Goal: Task Accomplishment & Management: Manage account settings

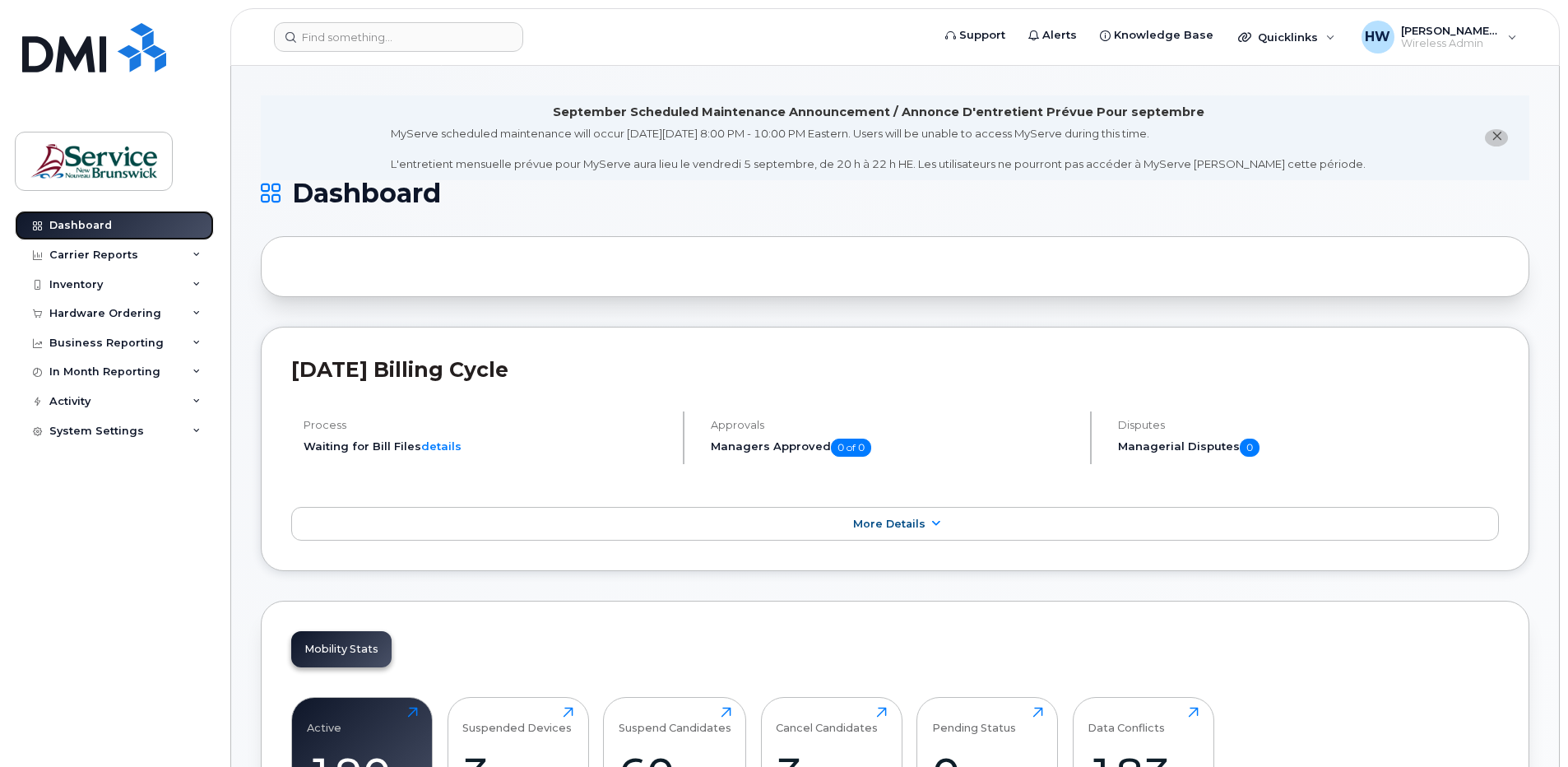
click at [111, 224] on link "Dashboard" at bounding box center [114, 225] width 199 height 29
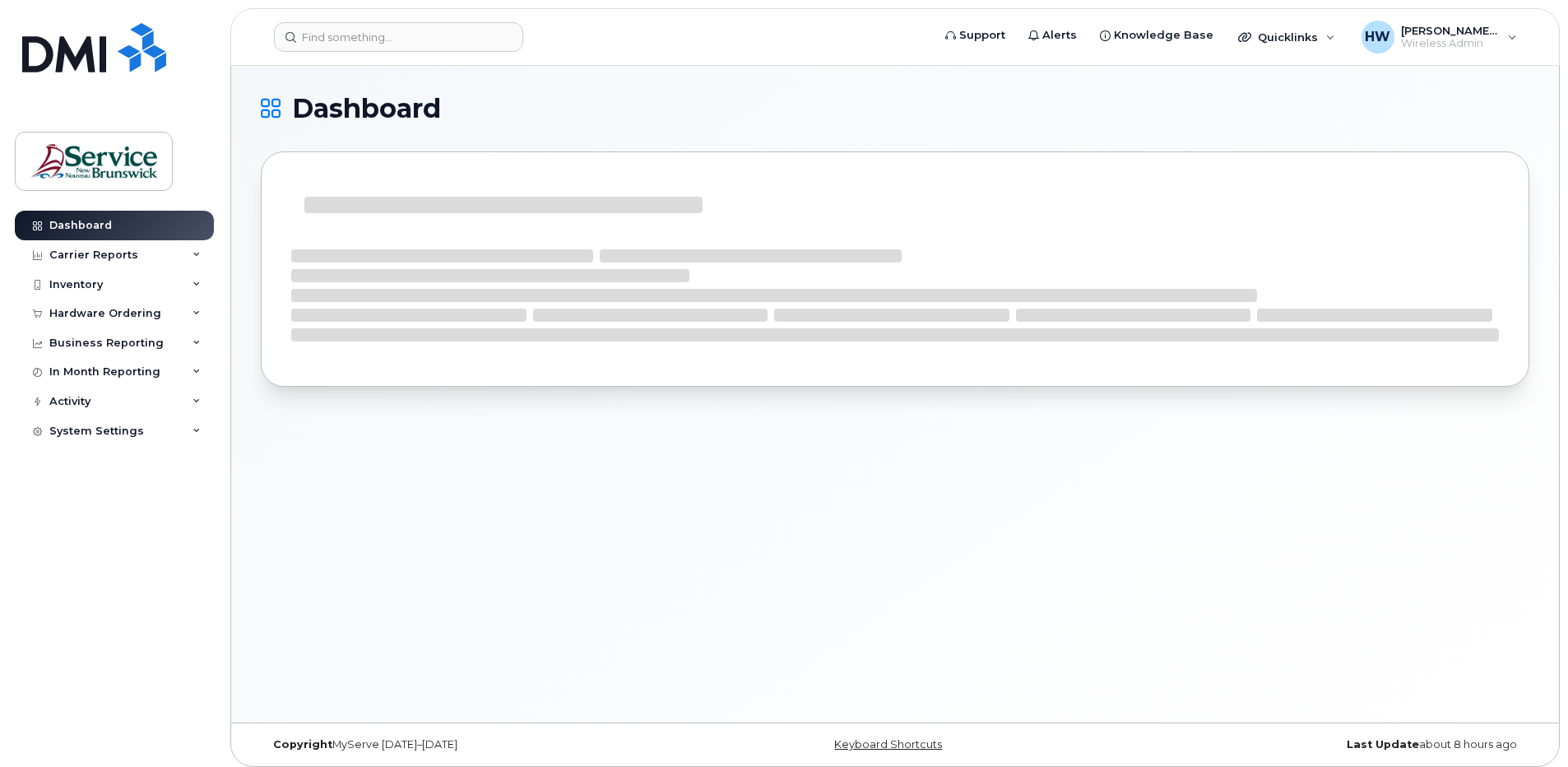
click at [121, 251] on div "Carrier Reports" at bounding box center [94, 254] width 89 height 13
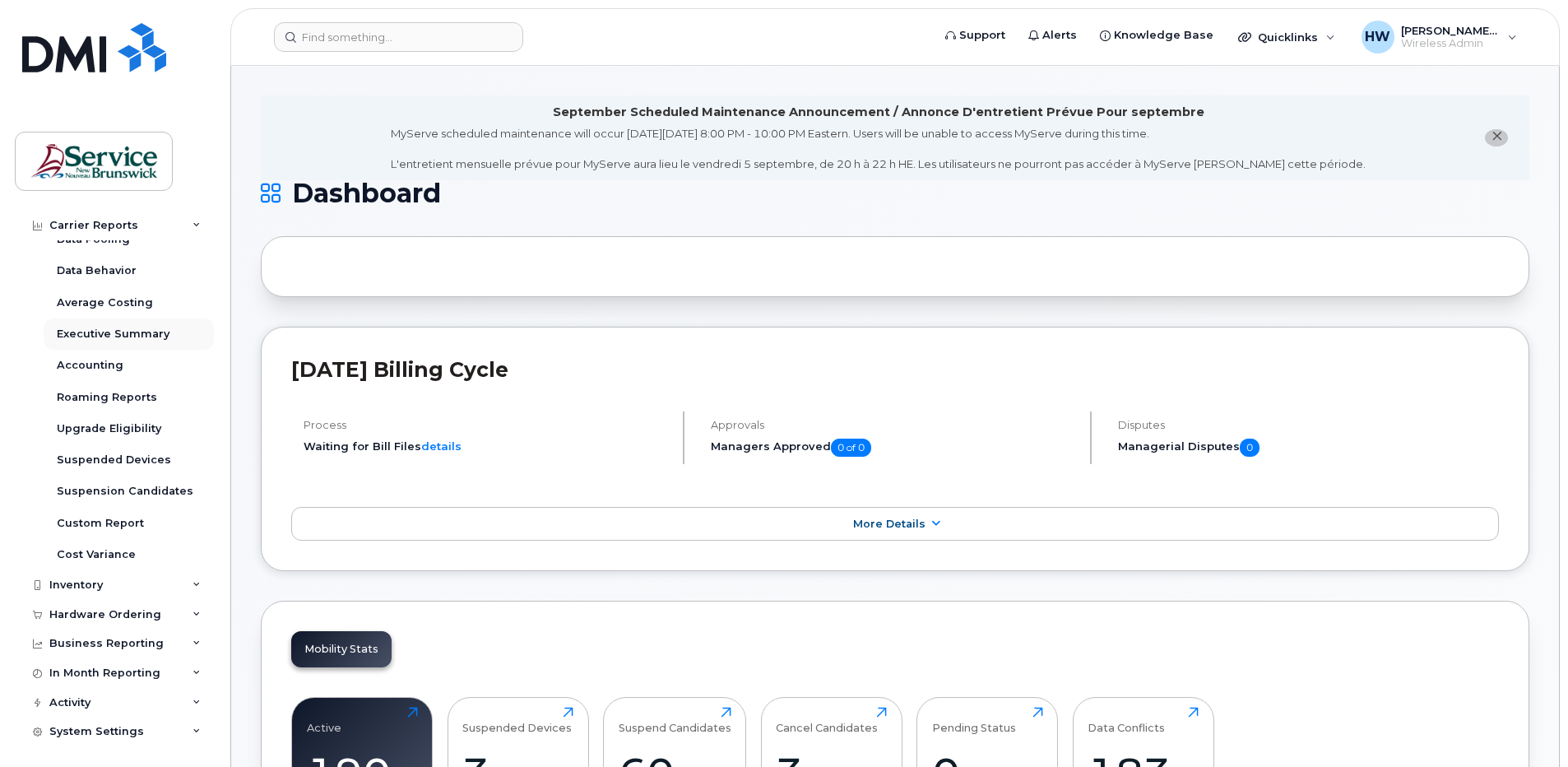
scroll to position [112, 0]
click at [101, 578] on div "Inventory" at bounding box center [76, 581] width 54 height 13
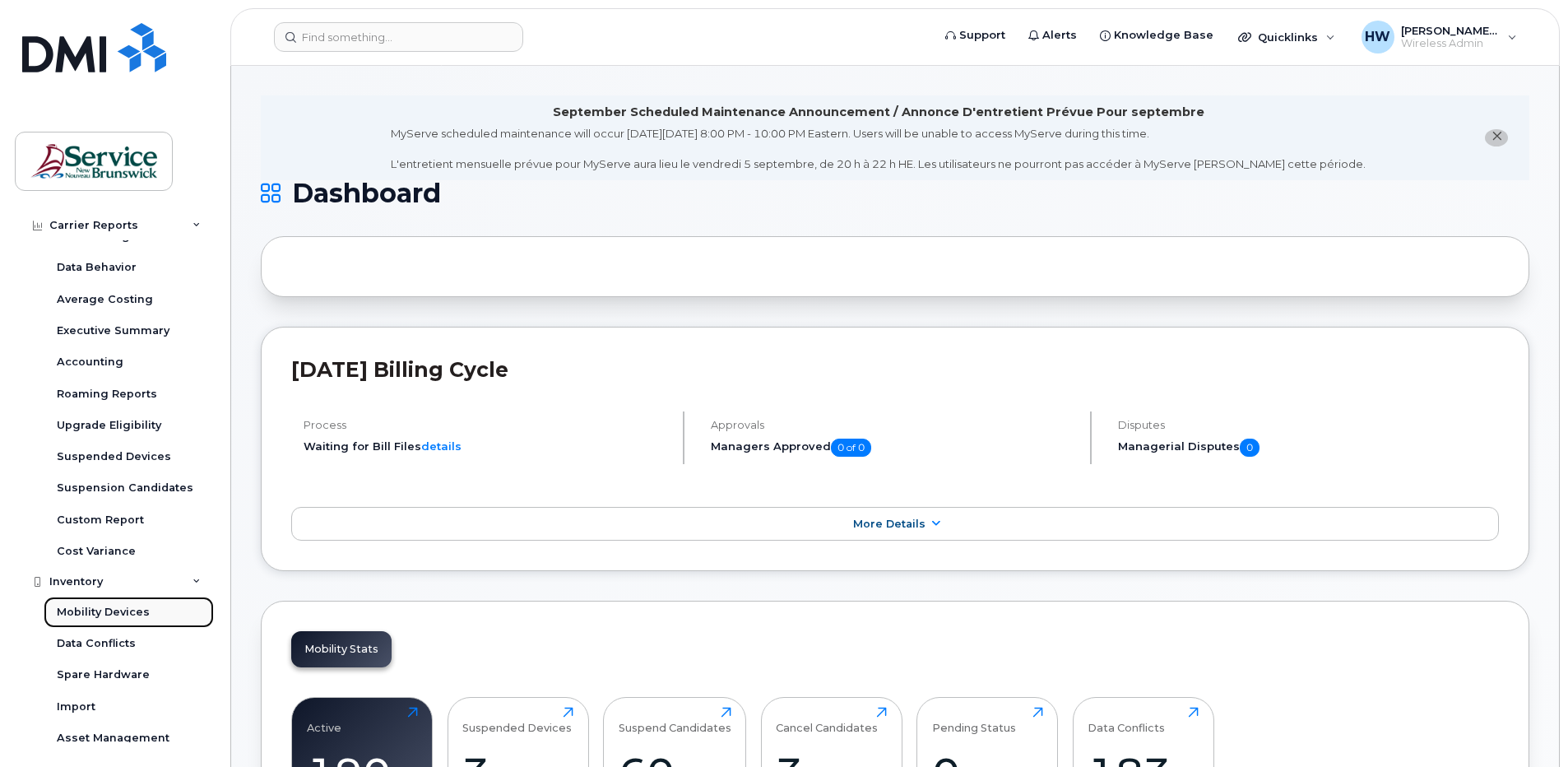
click at [139, 610] on div "Mobility Devices" at bounding box center [104, 612] width 93 height 15
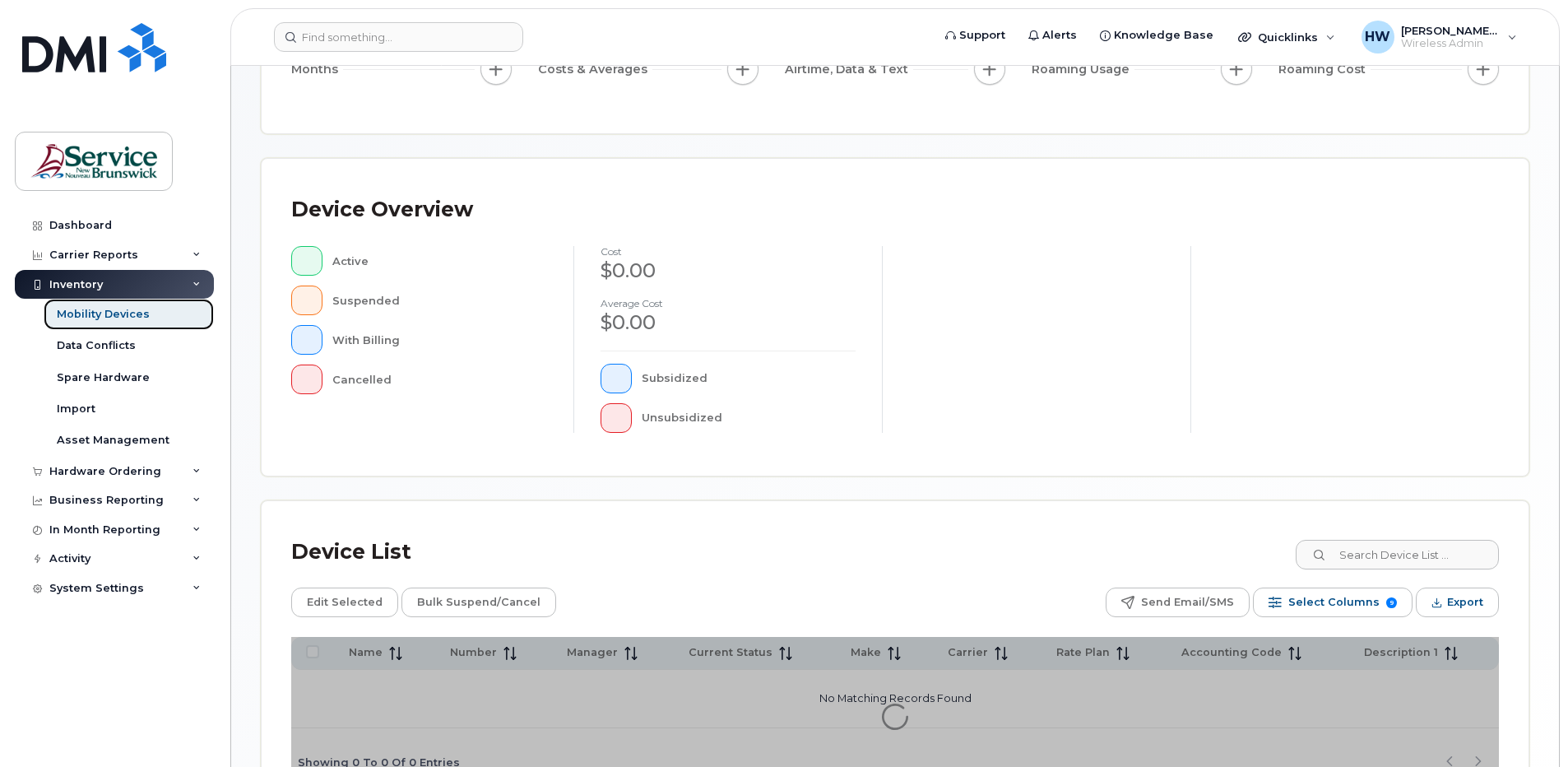
scroll to position [364, 0]
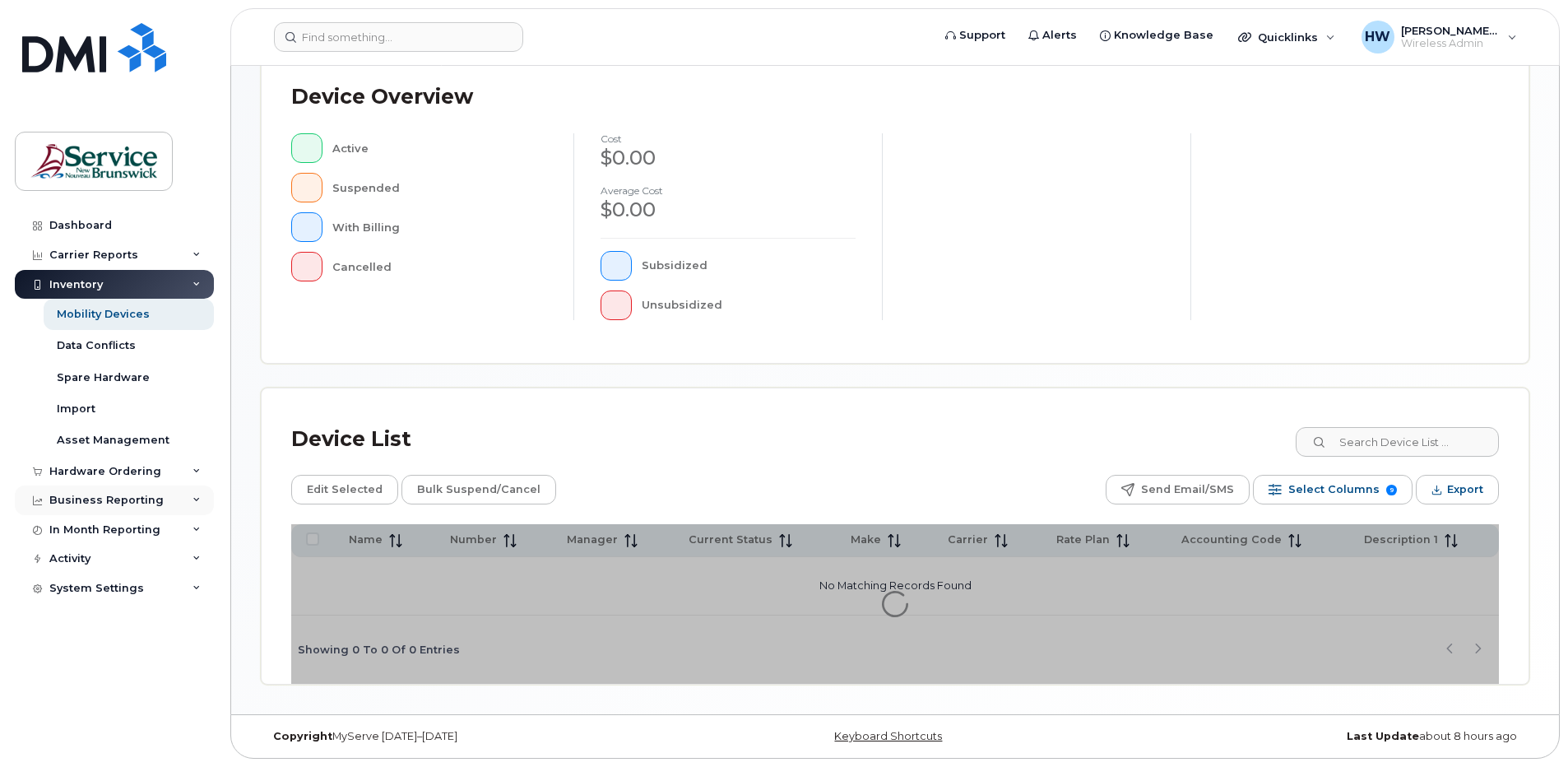
click at [138, 497] on div "Business Reporting" at bounding box center [106, 500] width 114 height 13
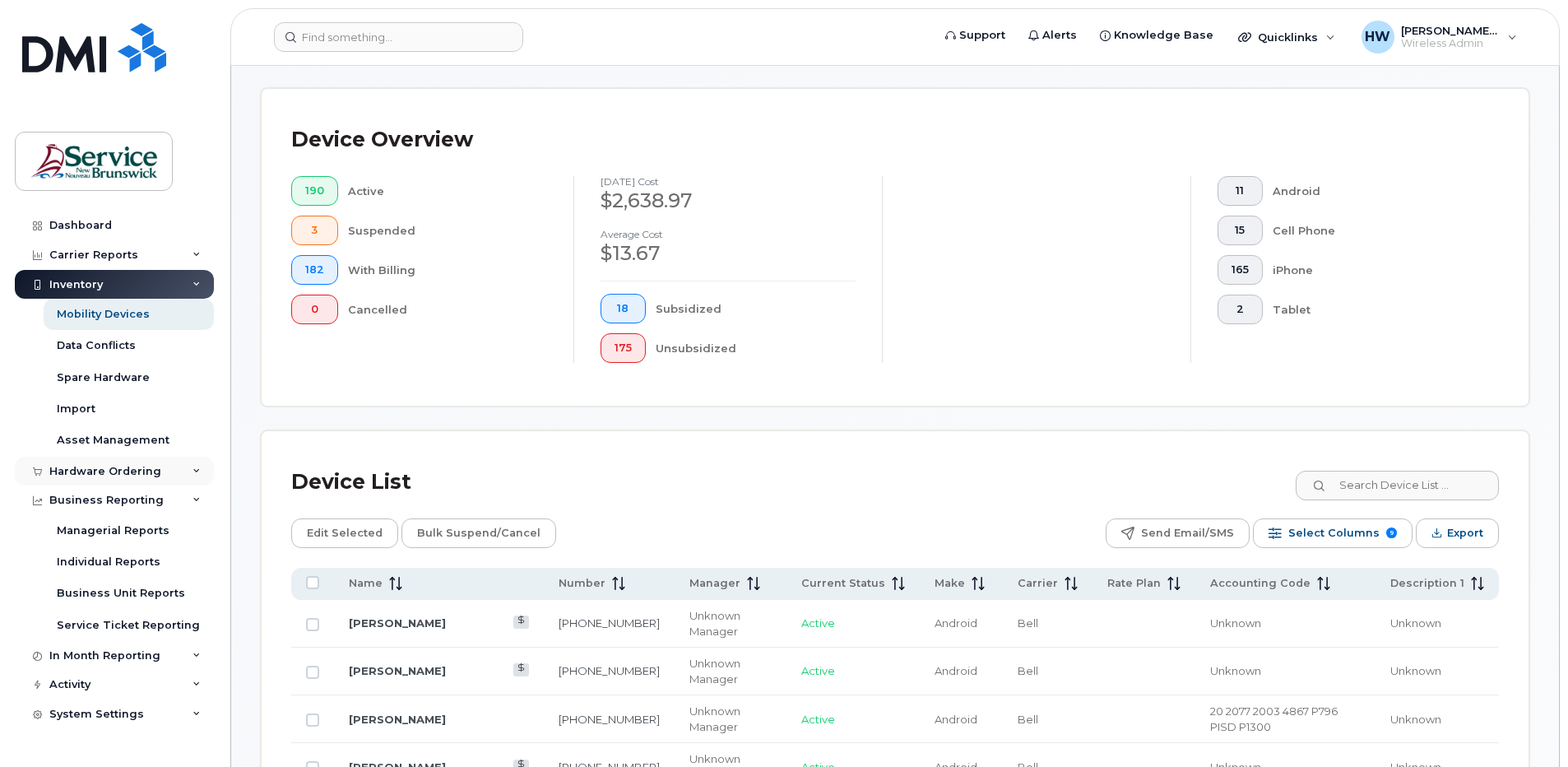
click at [127, 470] on div "Hardware Ordering" at bounding box center [104, 471] width 112 height 13
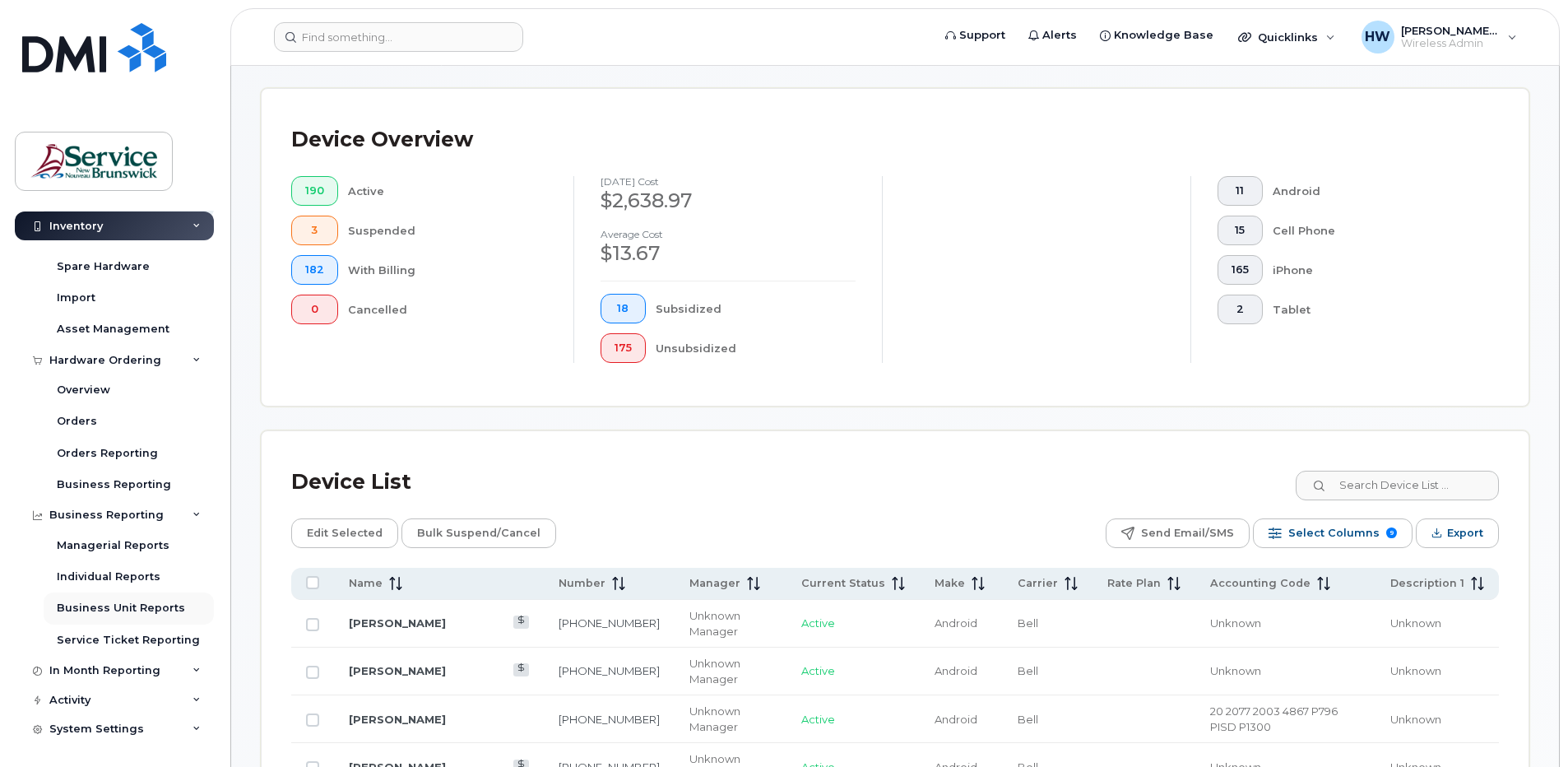
scroll to position [112, 0]
click at [163, 670] on div "In Month Reporting" at bounding box center [114, 669] width 199 height 29
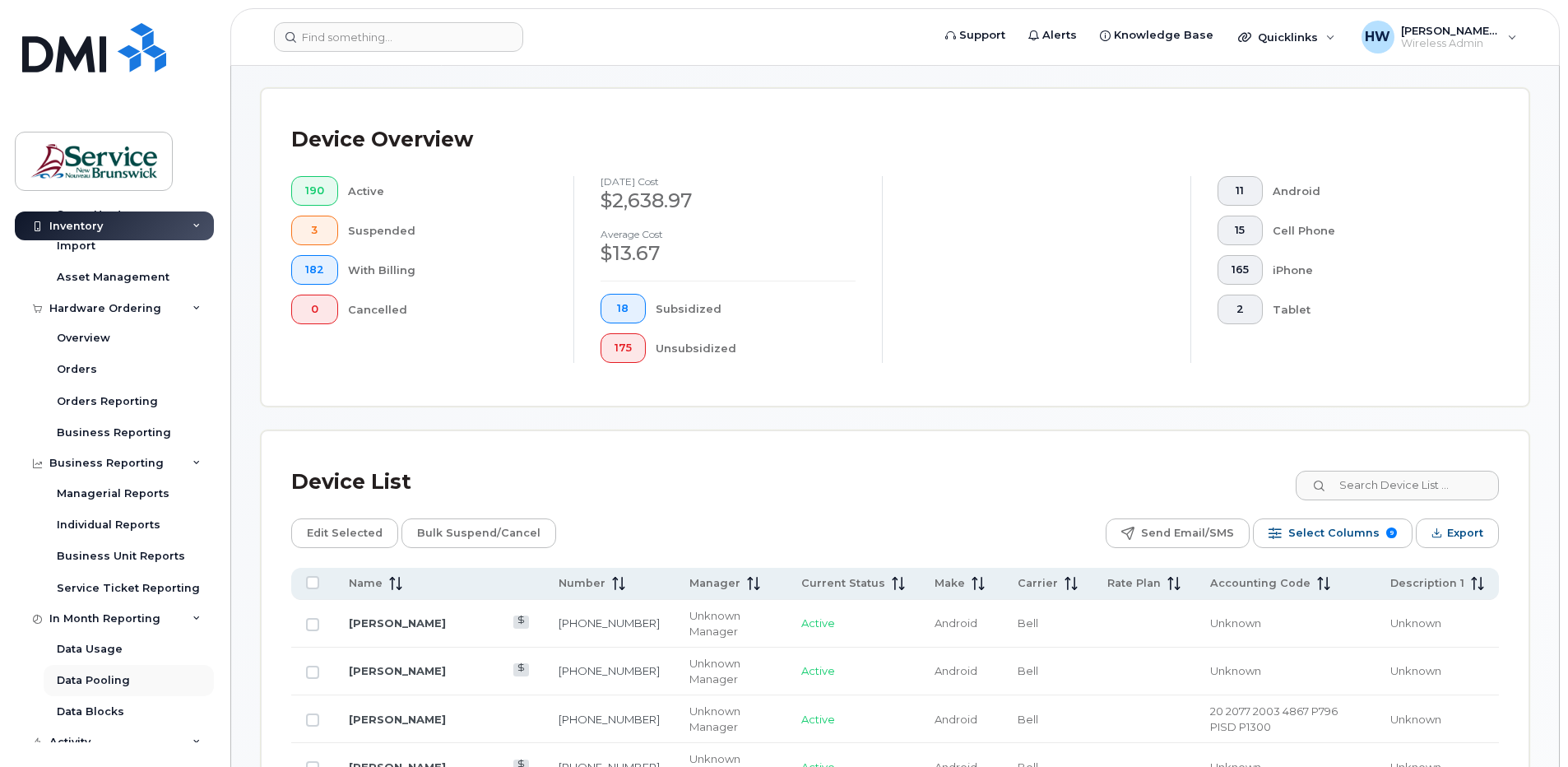
scroll to position [206, 0]
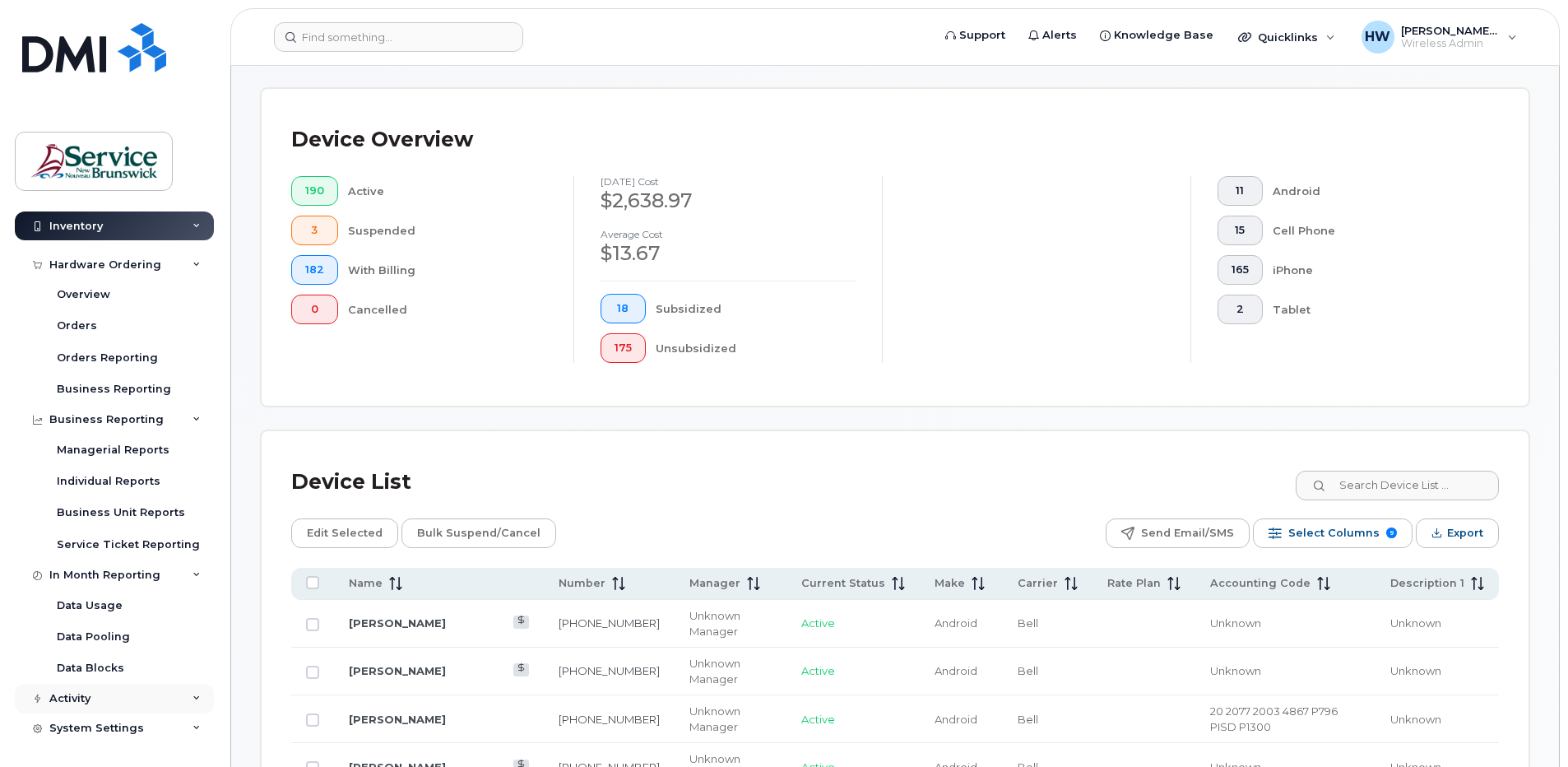
click at [81, 697] on div "Activity" at bounding box center [70, 698] width 41 height 13
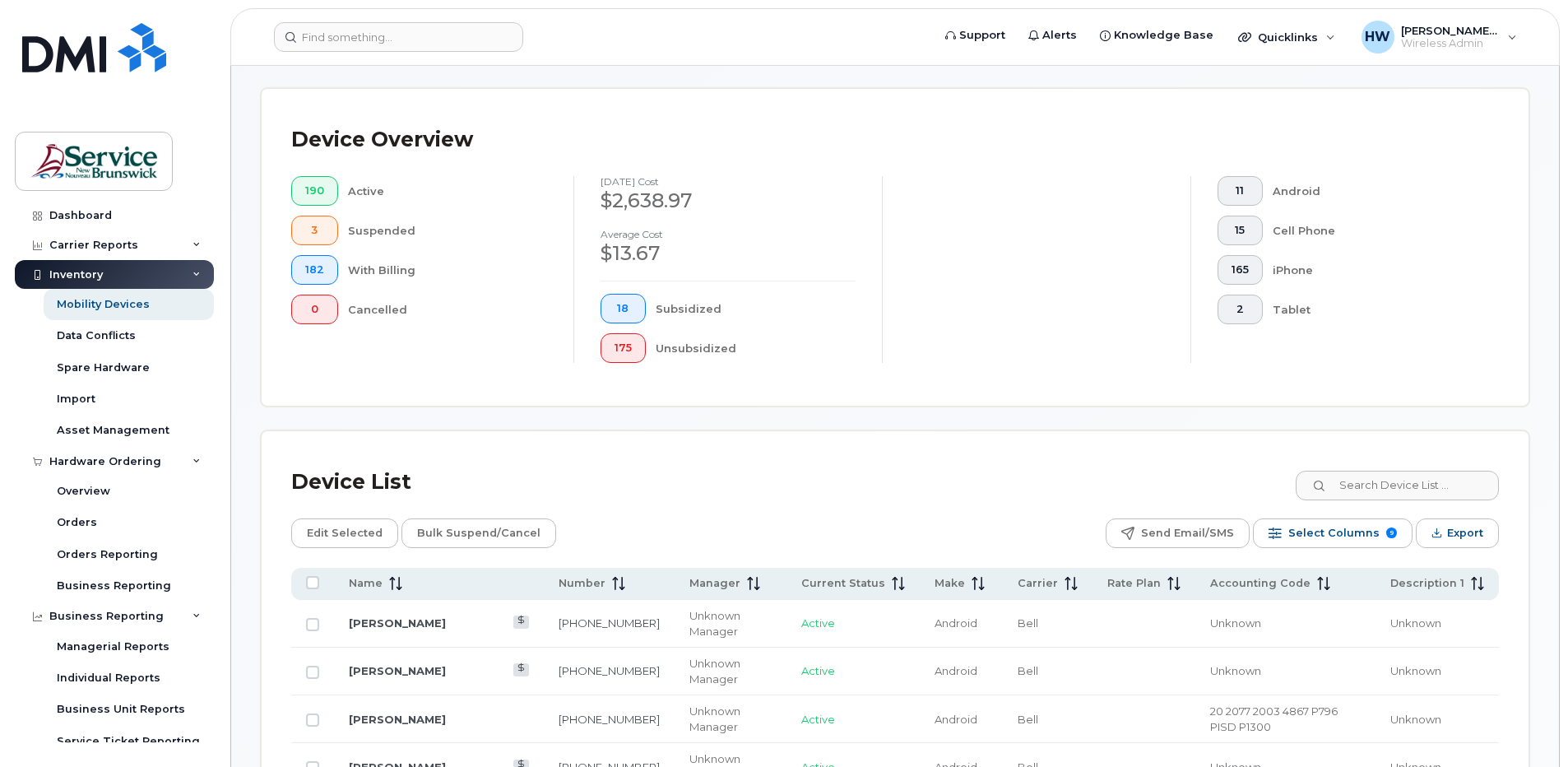
scroll to position [0, 0]
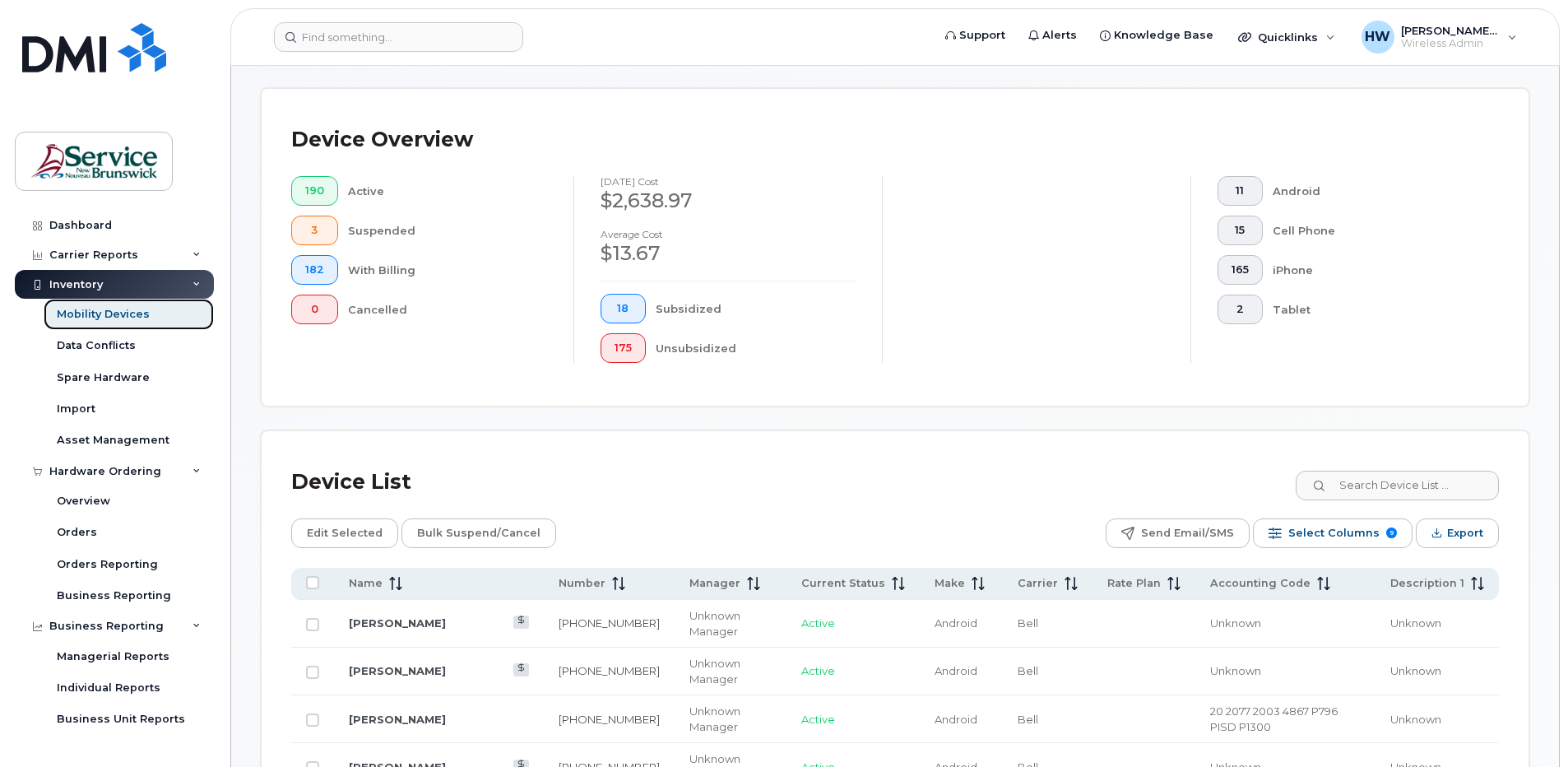
click at [109, 311] on div "Mobility Devices" at bounding box center [104, 314] width 93 height 15
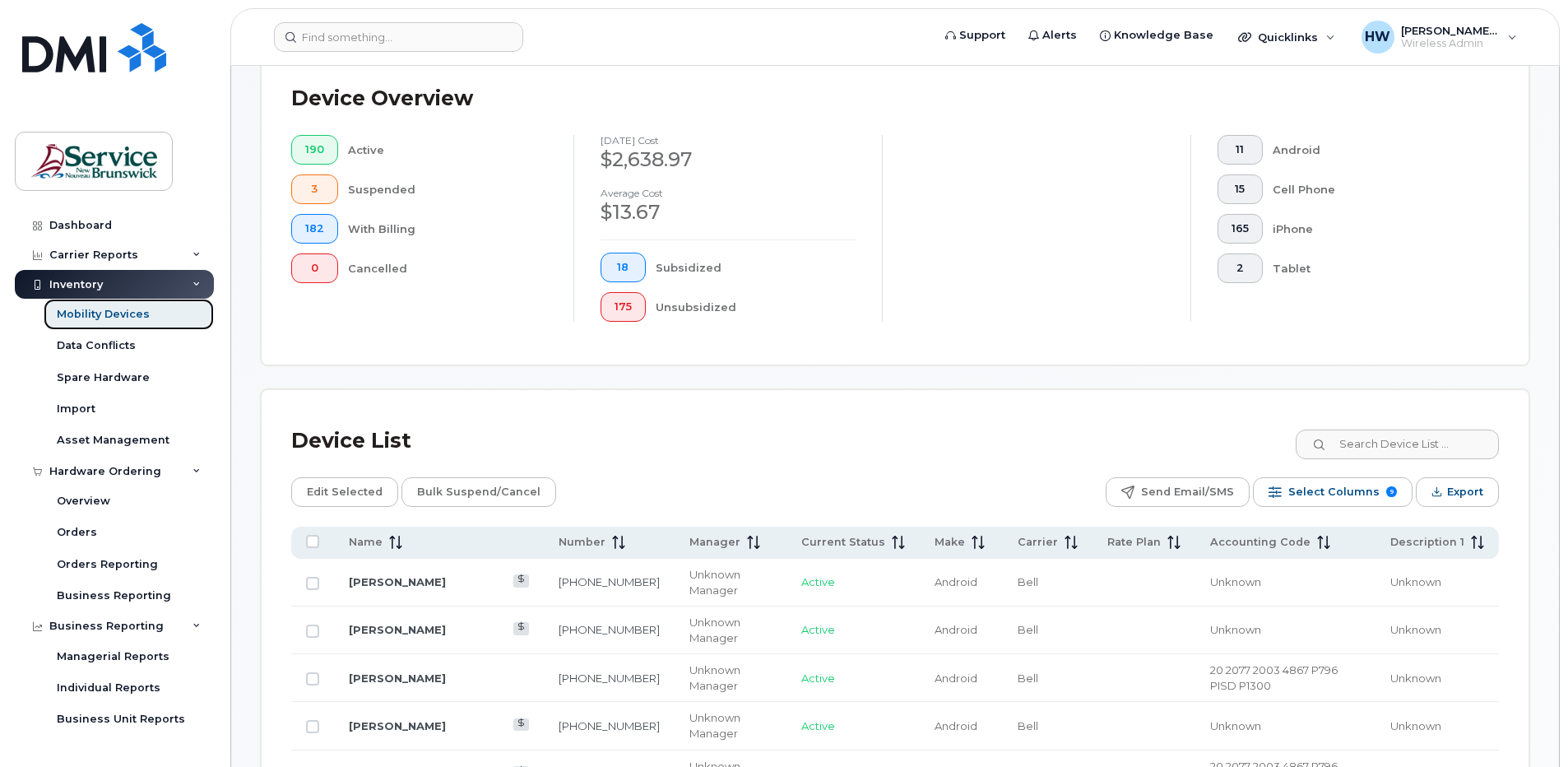
scroll to position [494, 0]
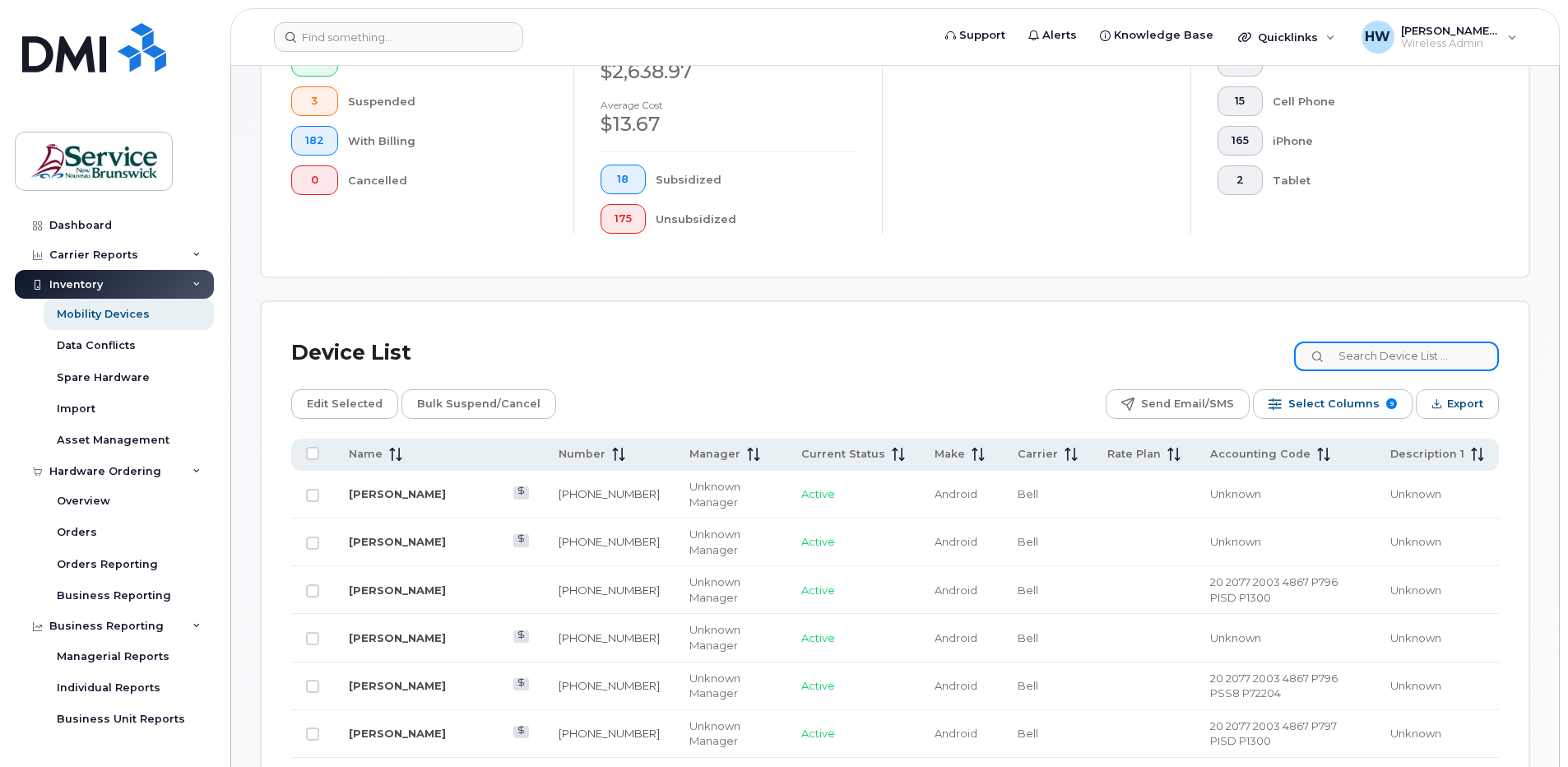
click at [1365, 354] on input at bounding box center [1396, 355] width 204 height 29
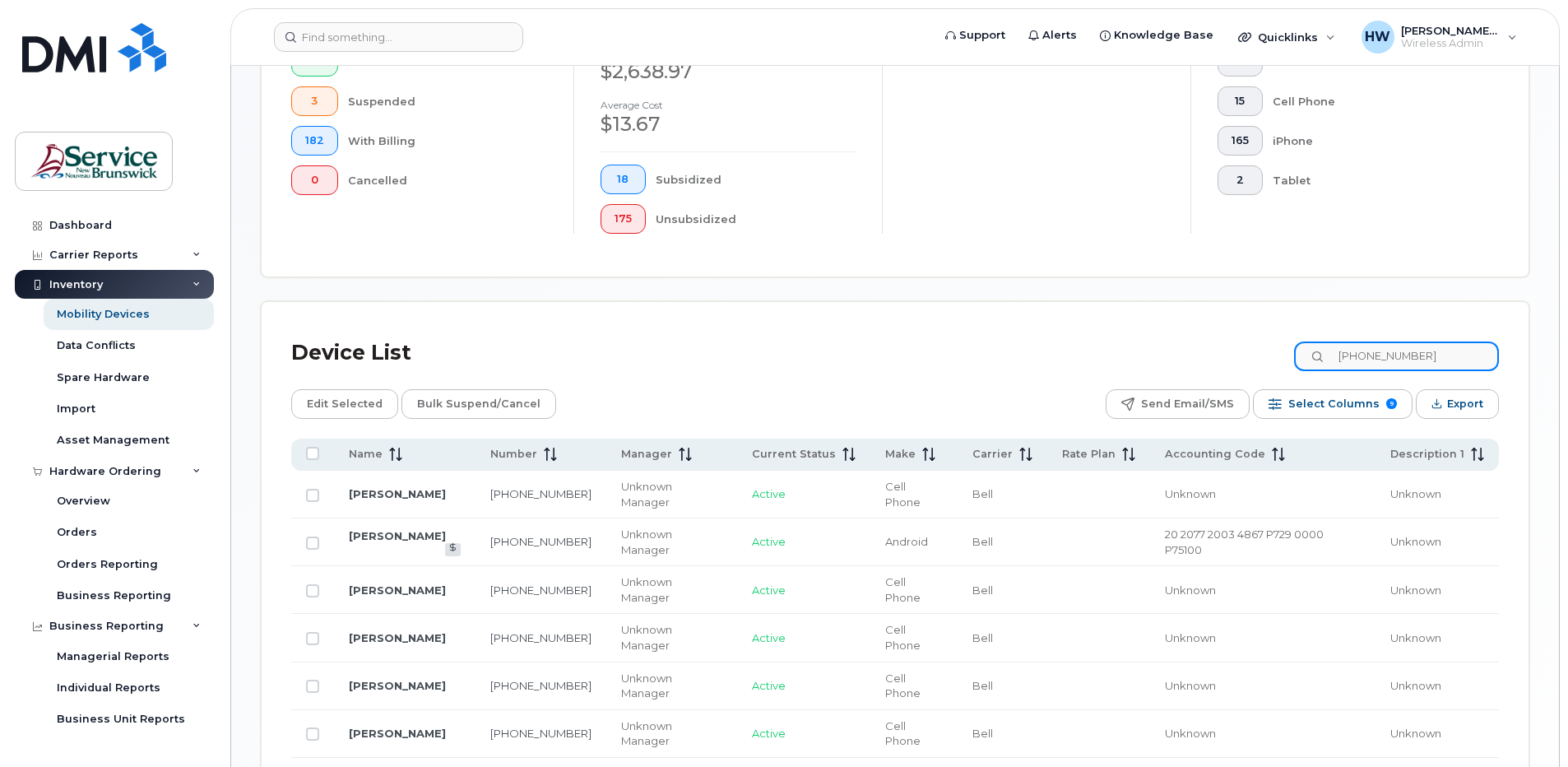
scroll to position [381, 0]
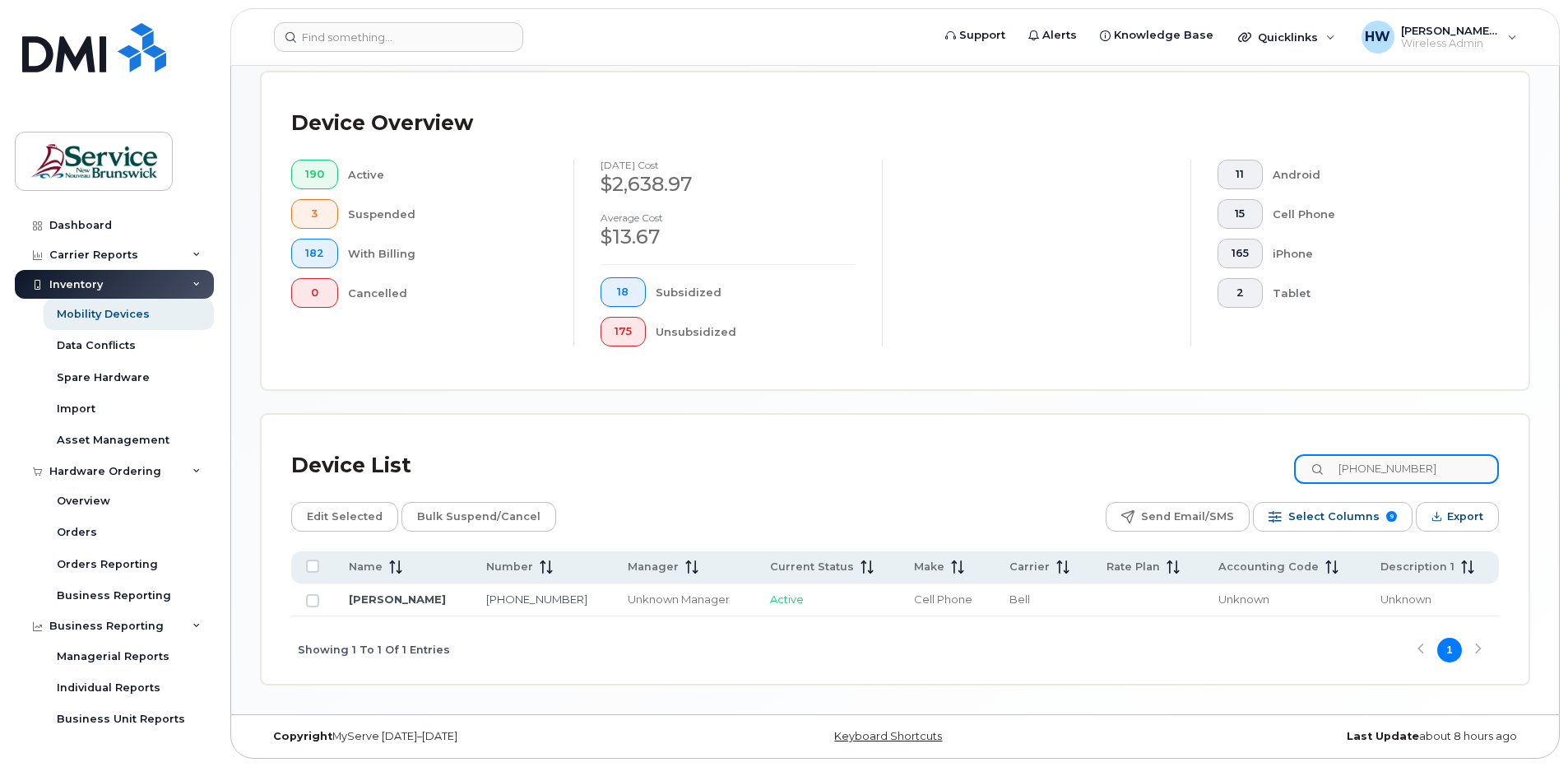
drag, startPoint x: 1447, startPoint y: 468, endPoint x: 1242, endPoint y: 468, distance: 205.0
click at [1242, 468] on div "Device List 506-313-1308" at bounding box center [895, 466] width 1208 height 43
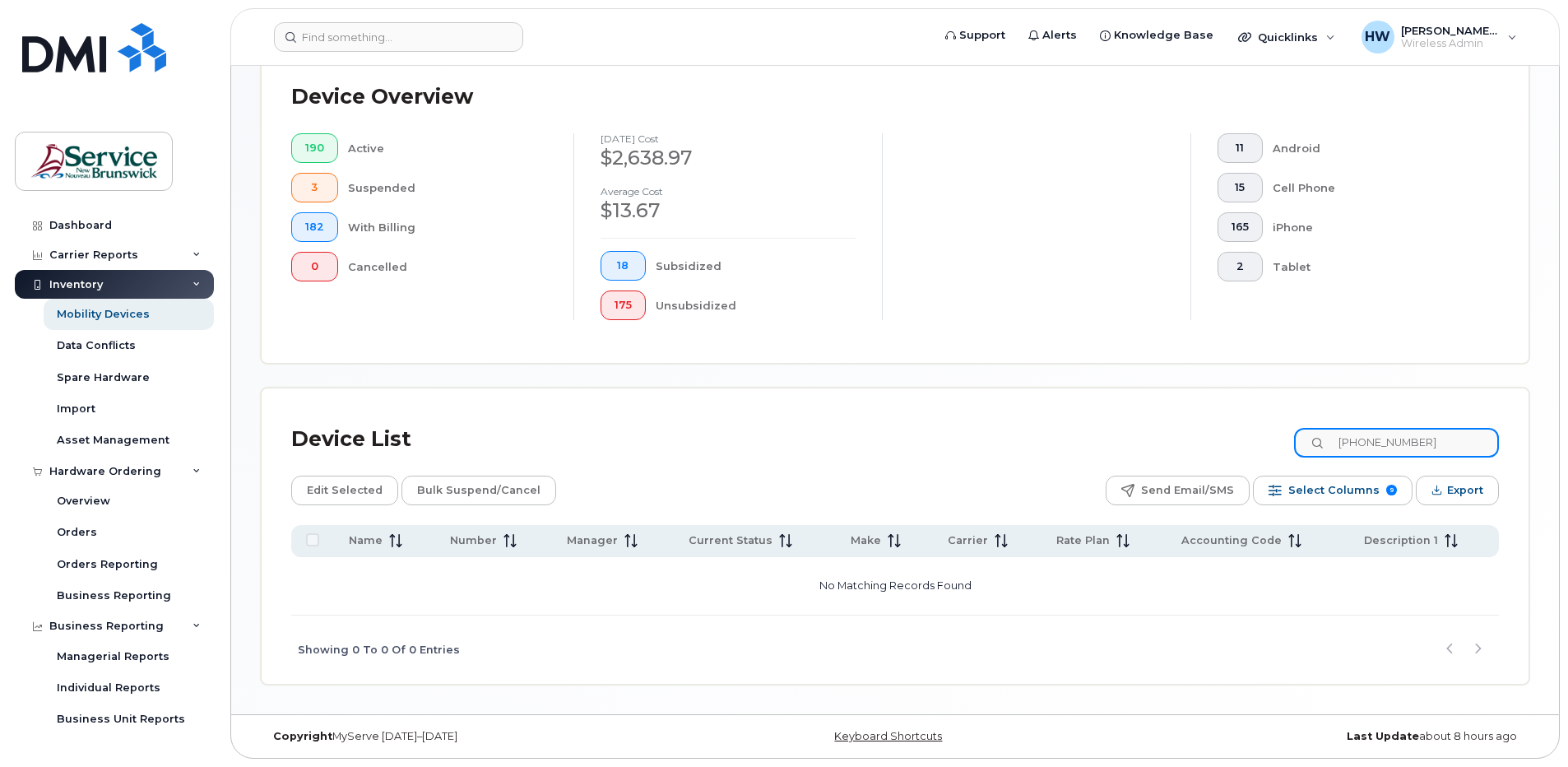
click at [1455, 442] on input "5406-313-1582" at bounding box center [1396, 442] width 204 height 29
drag, startPoint x: 1455, startPoint y: 441, endPoint x: 1281, endPoint y: 428, distance: 174.5
click at [1281, 428] on div "Device List 5406-313-1582" at bounding box center [895, 439] width 1208 height 43
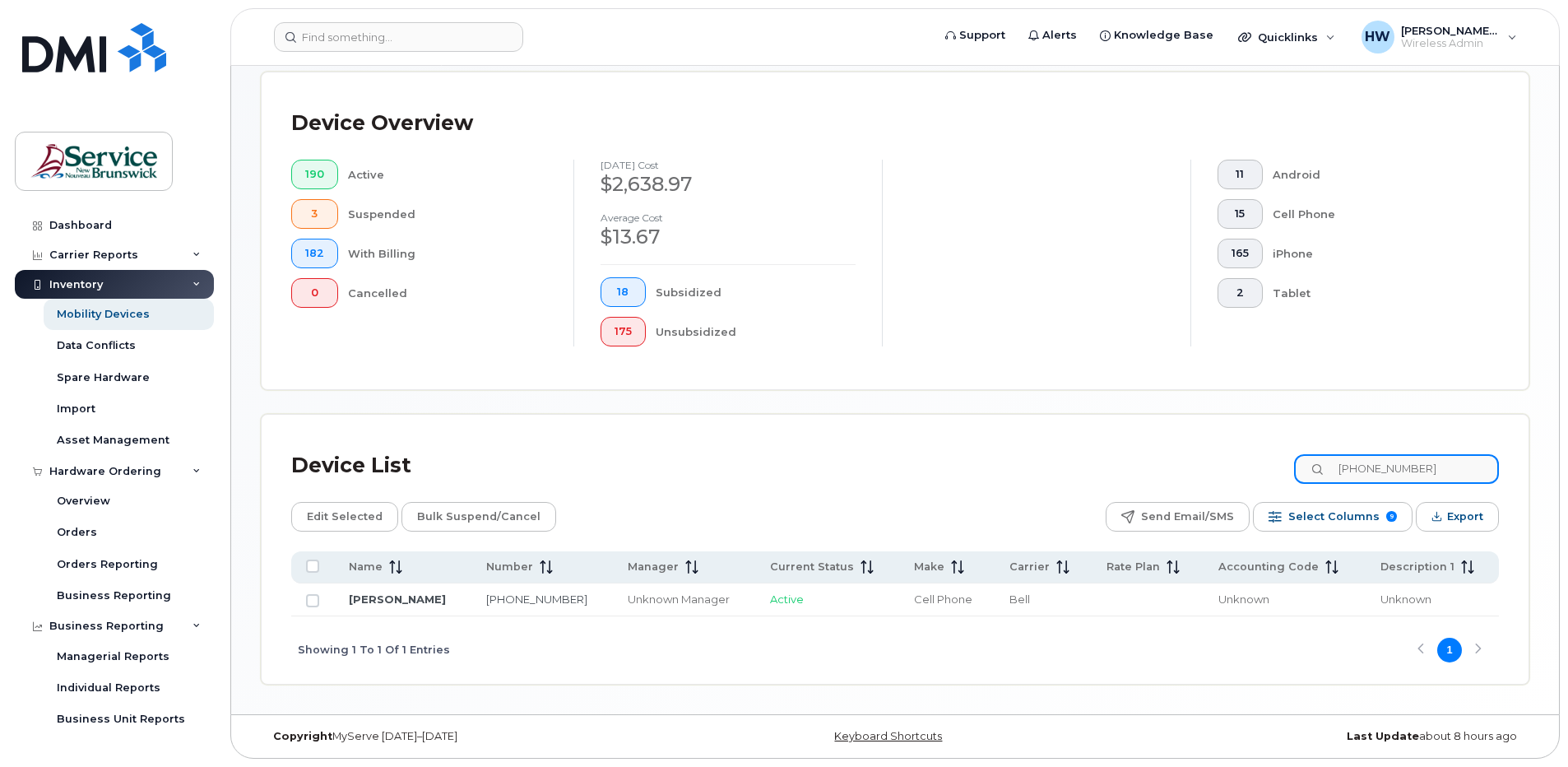
scroll to position [381, 0]
type input "506-313-1582"
click at [620, 685] on div "Mobility Devices Devices Save Report Import from CSV Export to CSV Add Device F…" at bounding box center [895, 199] width 1328 height 1030
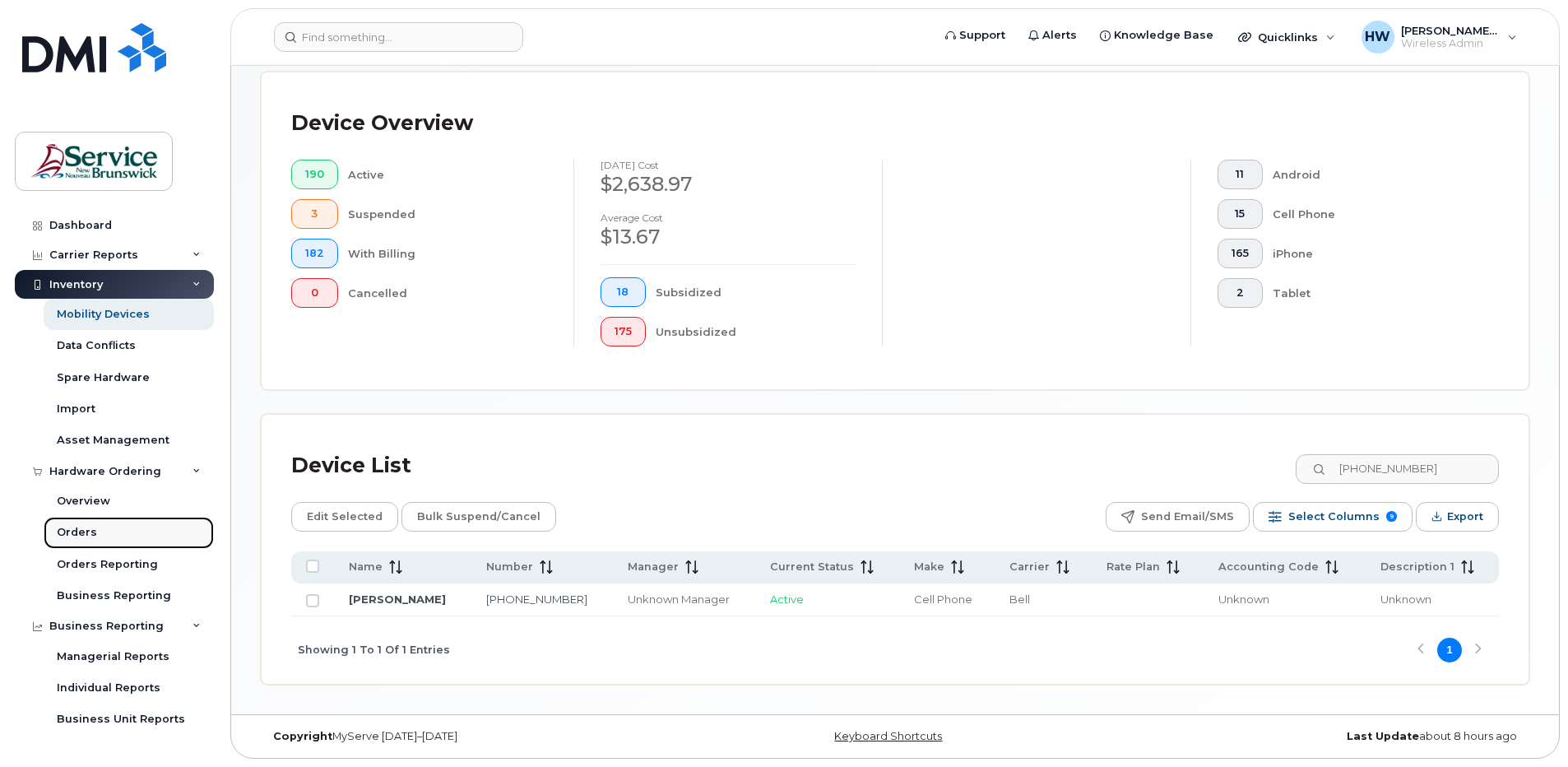
click at [77, 532] on div "Orders" at bounding box center [77, 532] width 40 height 15
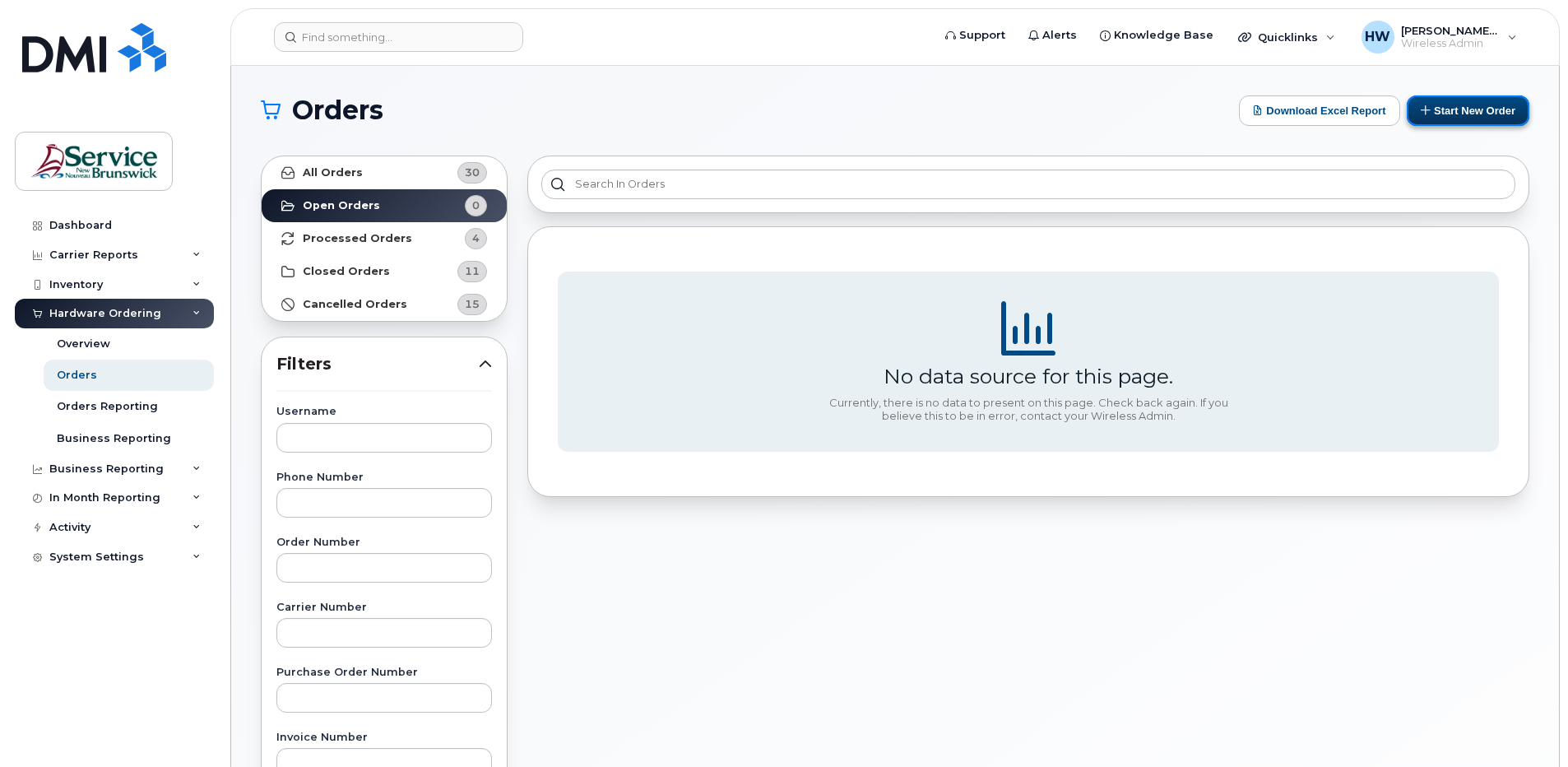
click at [1471, 99] on button "Start New Order" at bounding box center [1468, 111] width 122 height 30
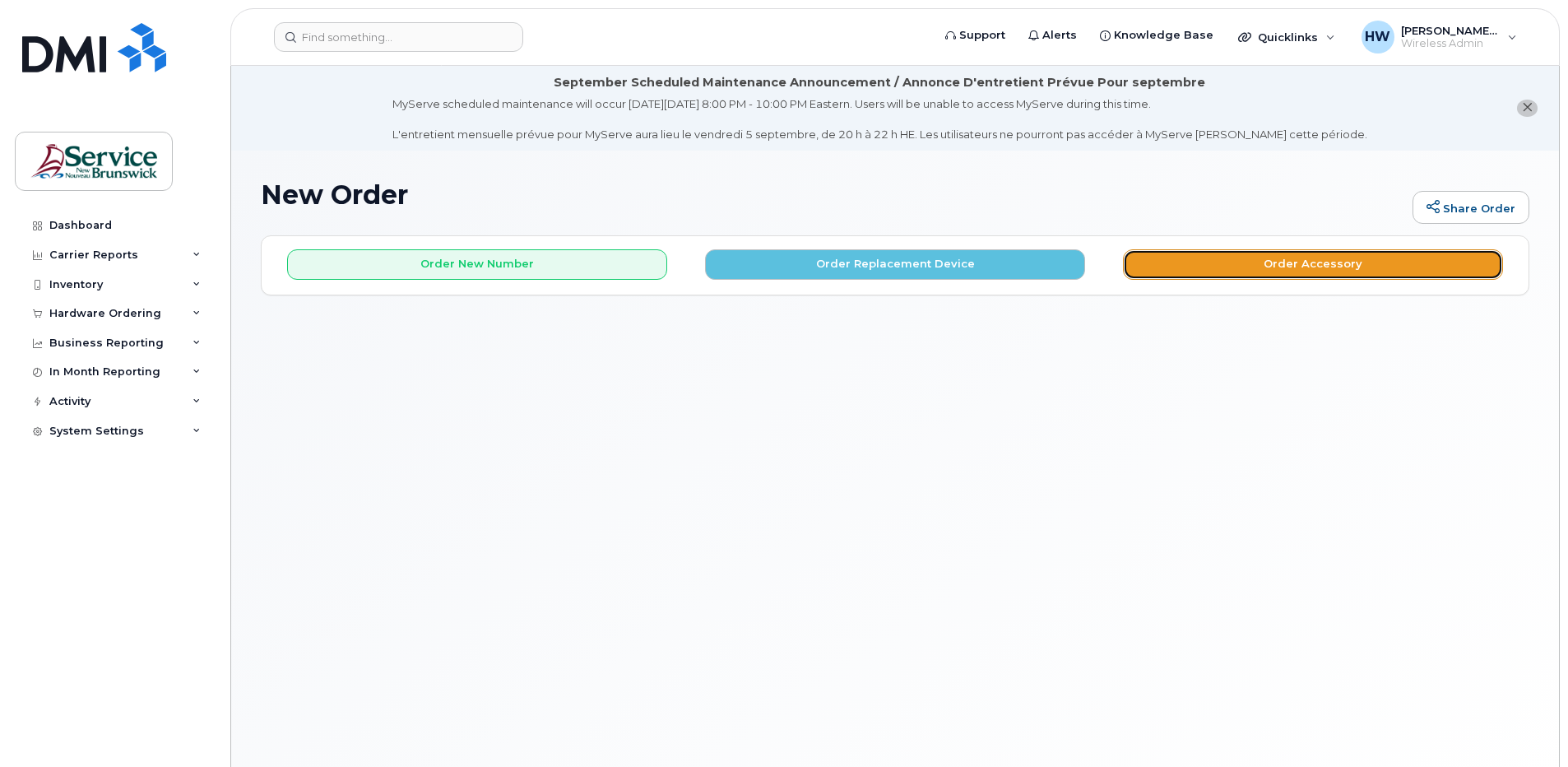
click at [1244, 258] on button "Order Accessory" at bounding box center [1314, 264] width 380 height 30
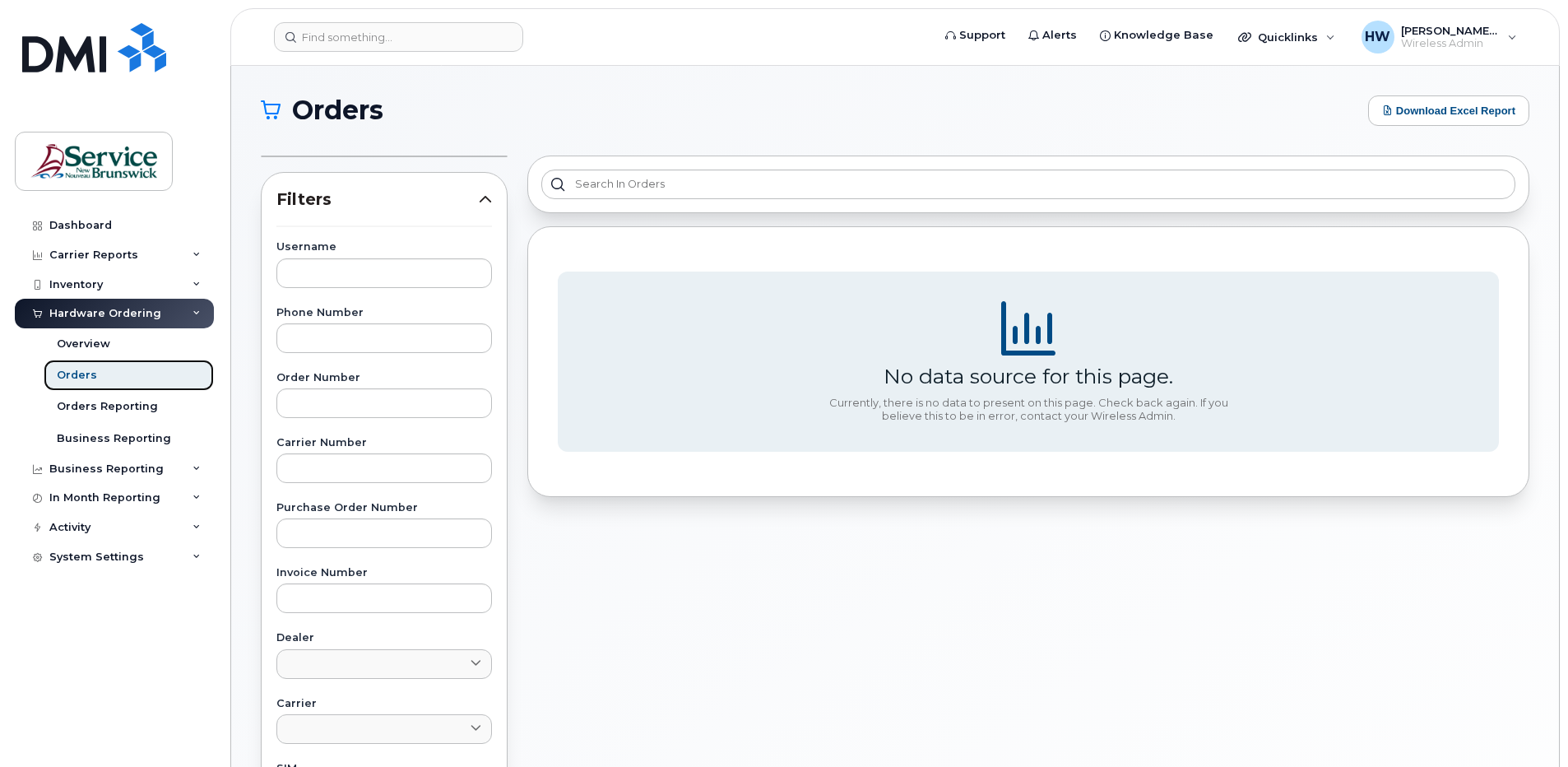
click at [98, 368] on link "Orders" at bounding box center [129, 375] width 171 height 31
click at [77, 368] on div "Orders" at bounding box center [77, 375] width 40 height 15
click at [99, 340] on div "Overview" at bounding box center [84, 344] width 54 height 15
click at [89, 346] on div "Overview" at bounding box center [84, 344] width 54 height 15
click at [79, 371] on div "Orders" at bounding box center [77, 375] width 40 height 15
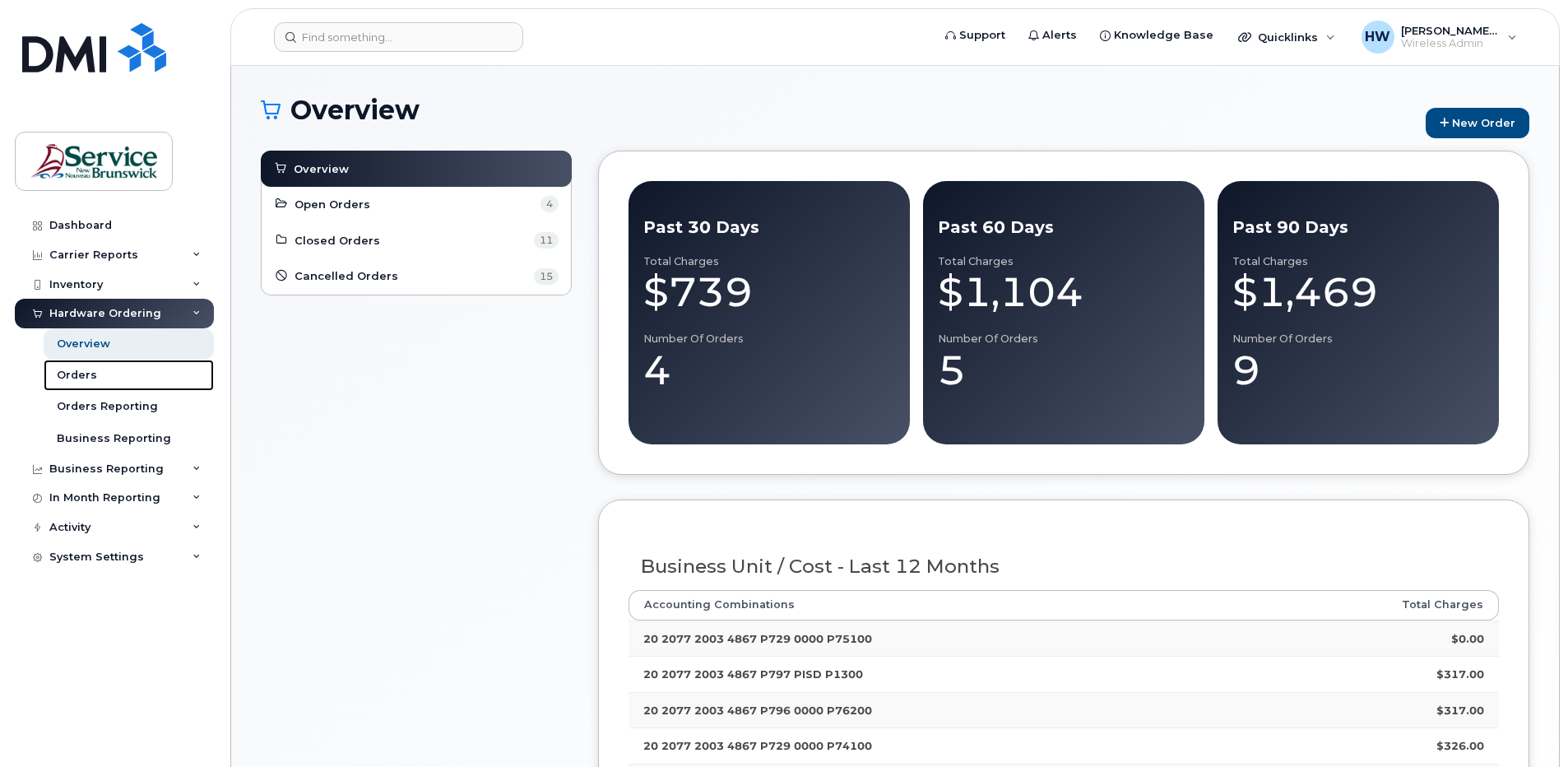
click at [79, 369] on div "Orders" at bounding box center [77, 375] width 40 height 15
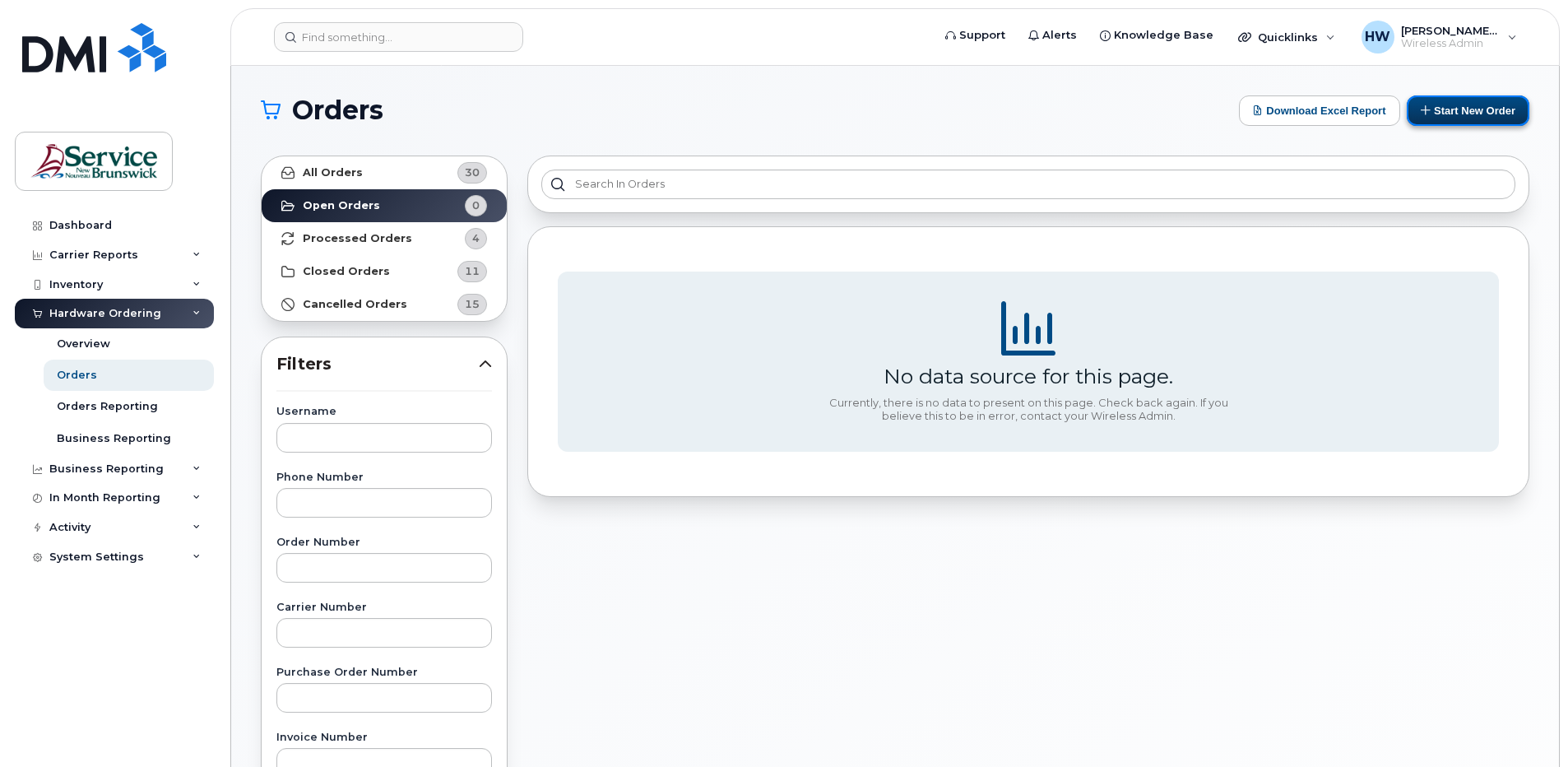
click at [1442, 106] on button "Start New Order" at bounding box center [1468, 111] width 122 height 30
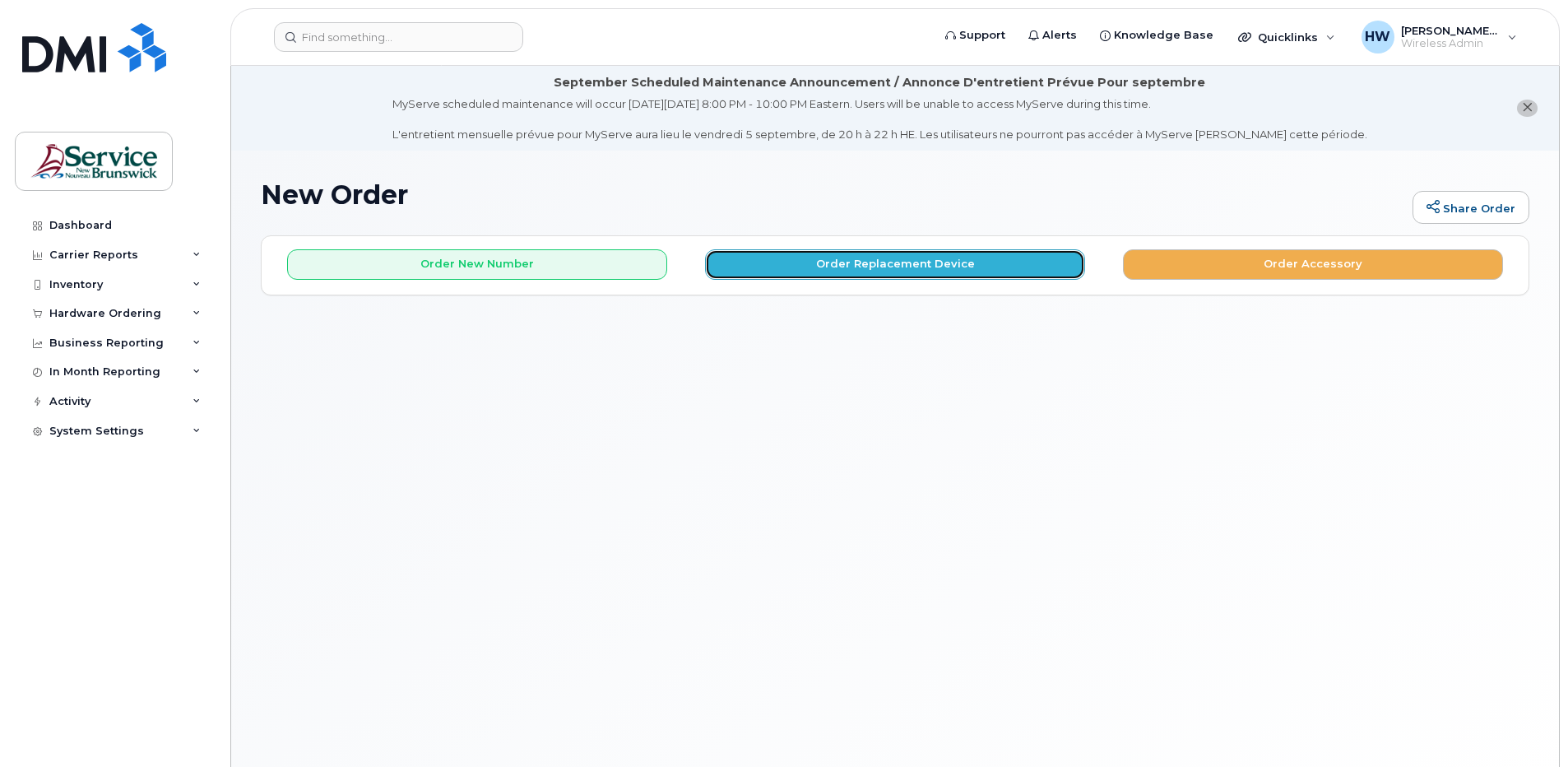
click at [834, 260] on button "Order Replacement Device" at bounding box center [896, 264] width 380 height 30
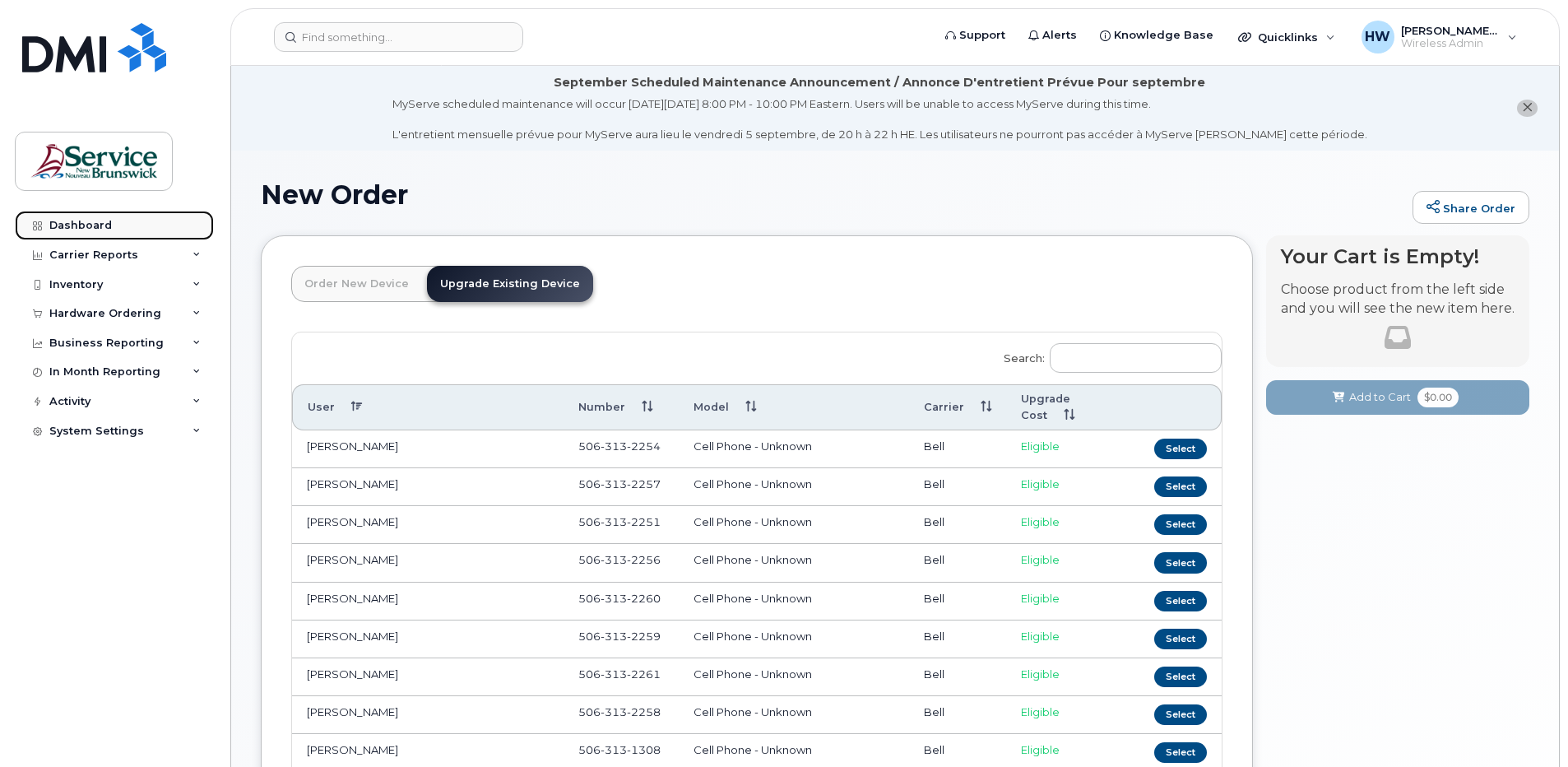
click at [98, 224] on div "Dashboard" at bounding box center [80, 225] width 63 height 13
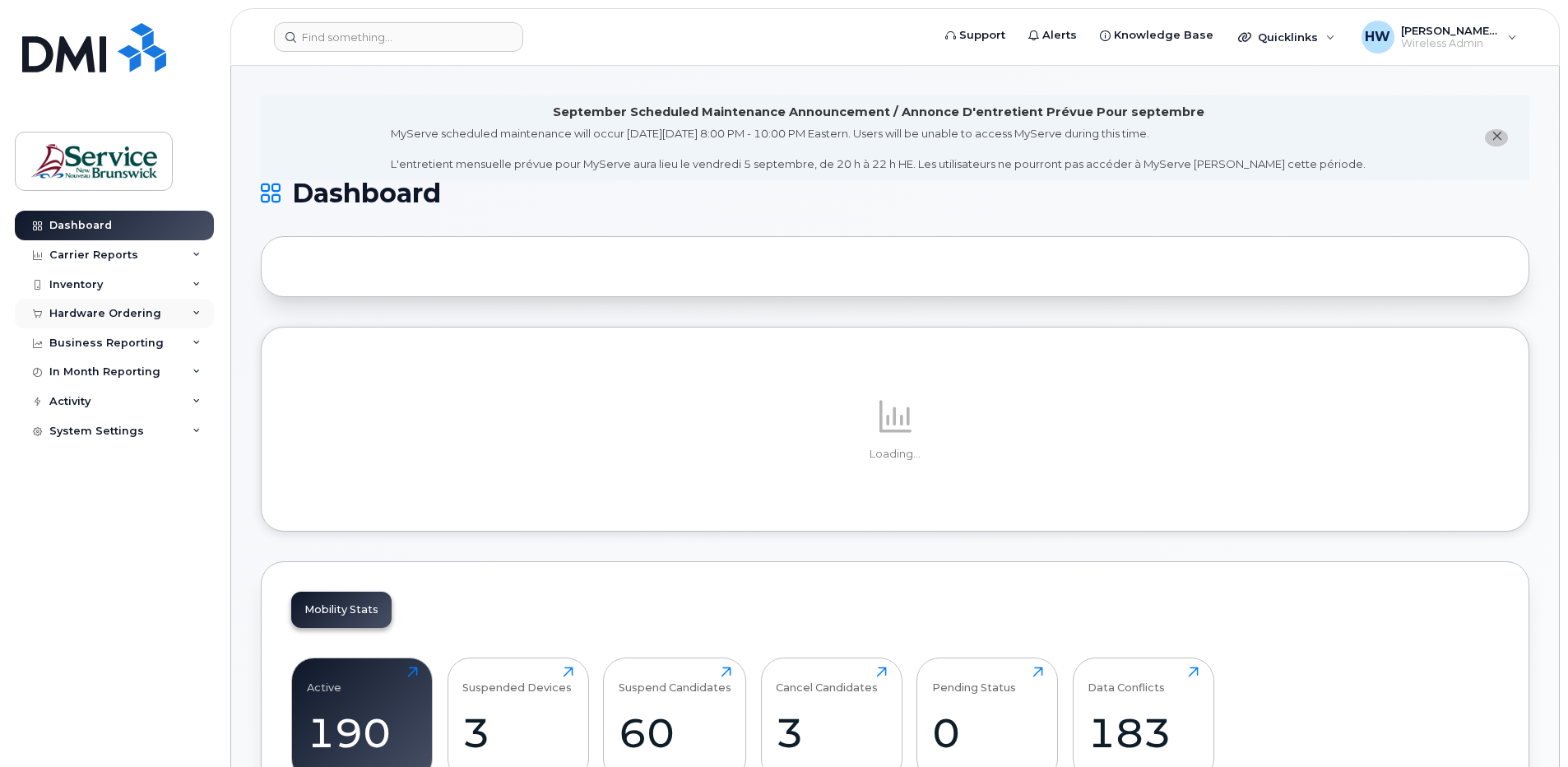
click at [131, 309] on div "Hardware Ordering" at bounding box center [104, 313] width 112 height 13
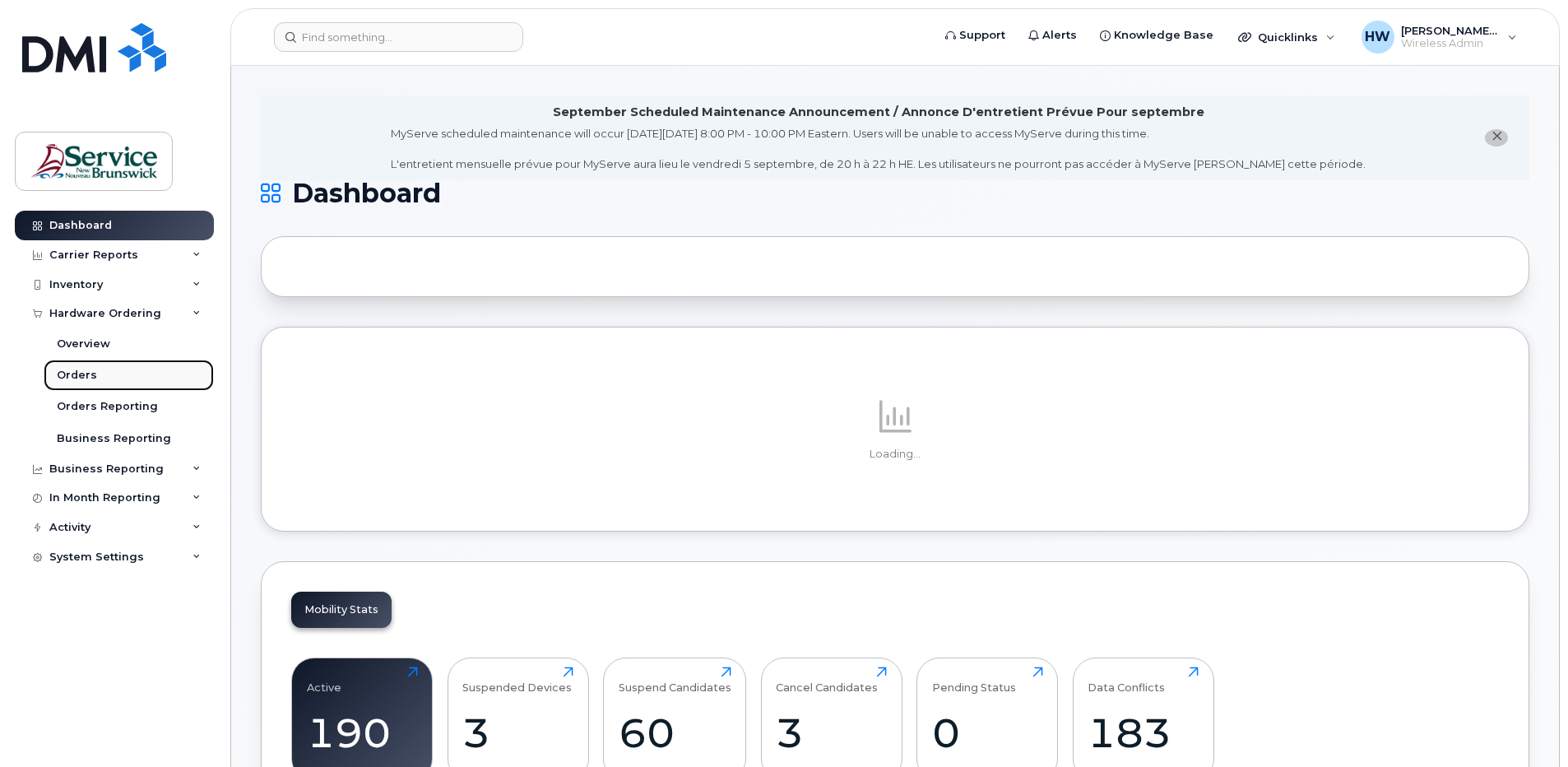
click at [81, 373] on div "Orders" at bounding box center [77, 375] width 40 height 15
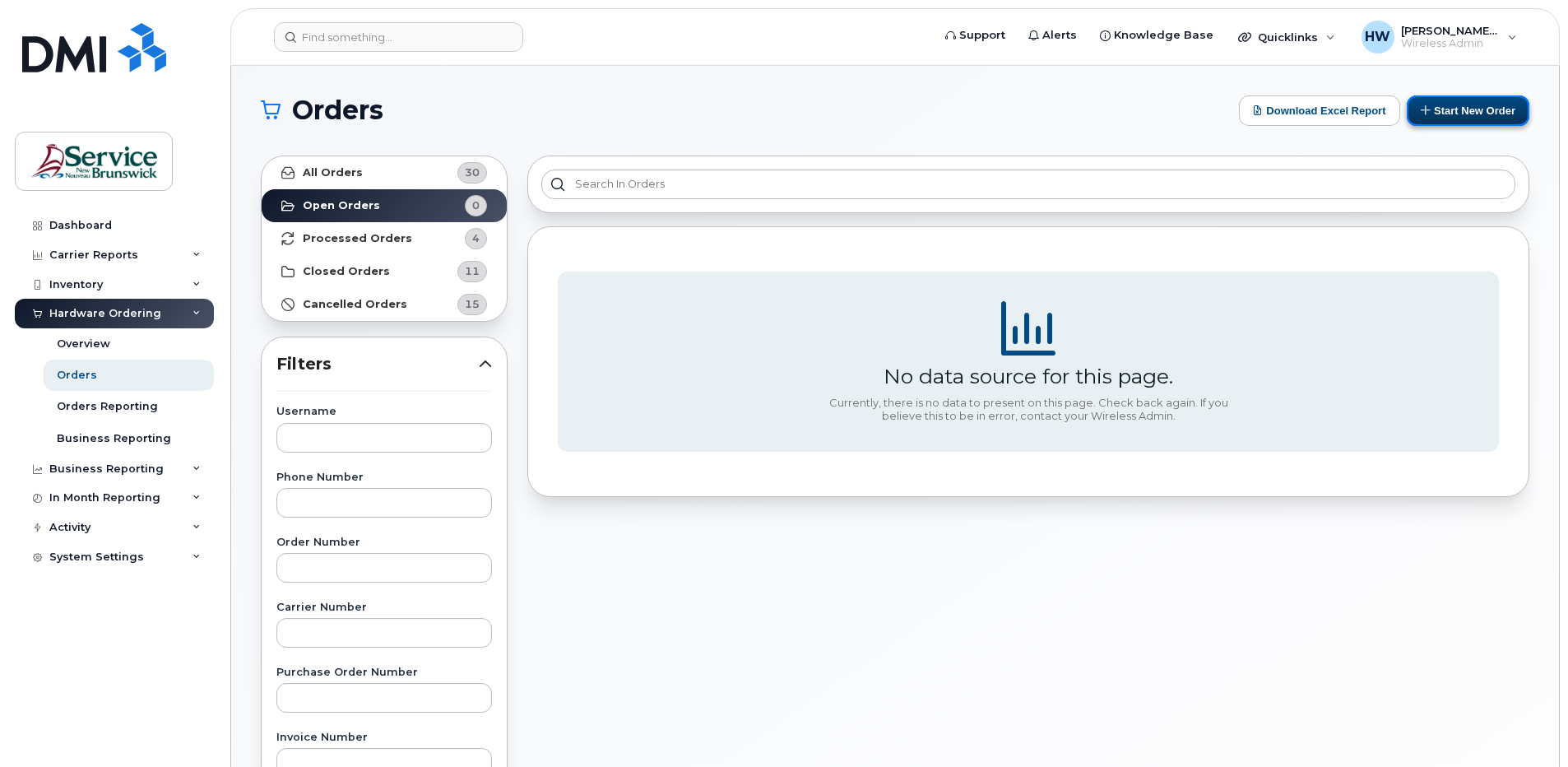
click at [1443, 112] on button "Start New Order" at bounding box center [1468, 111] width 122 height 30
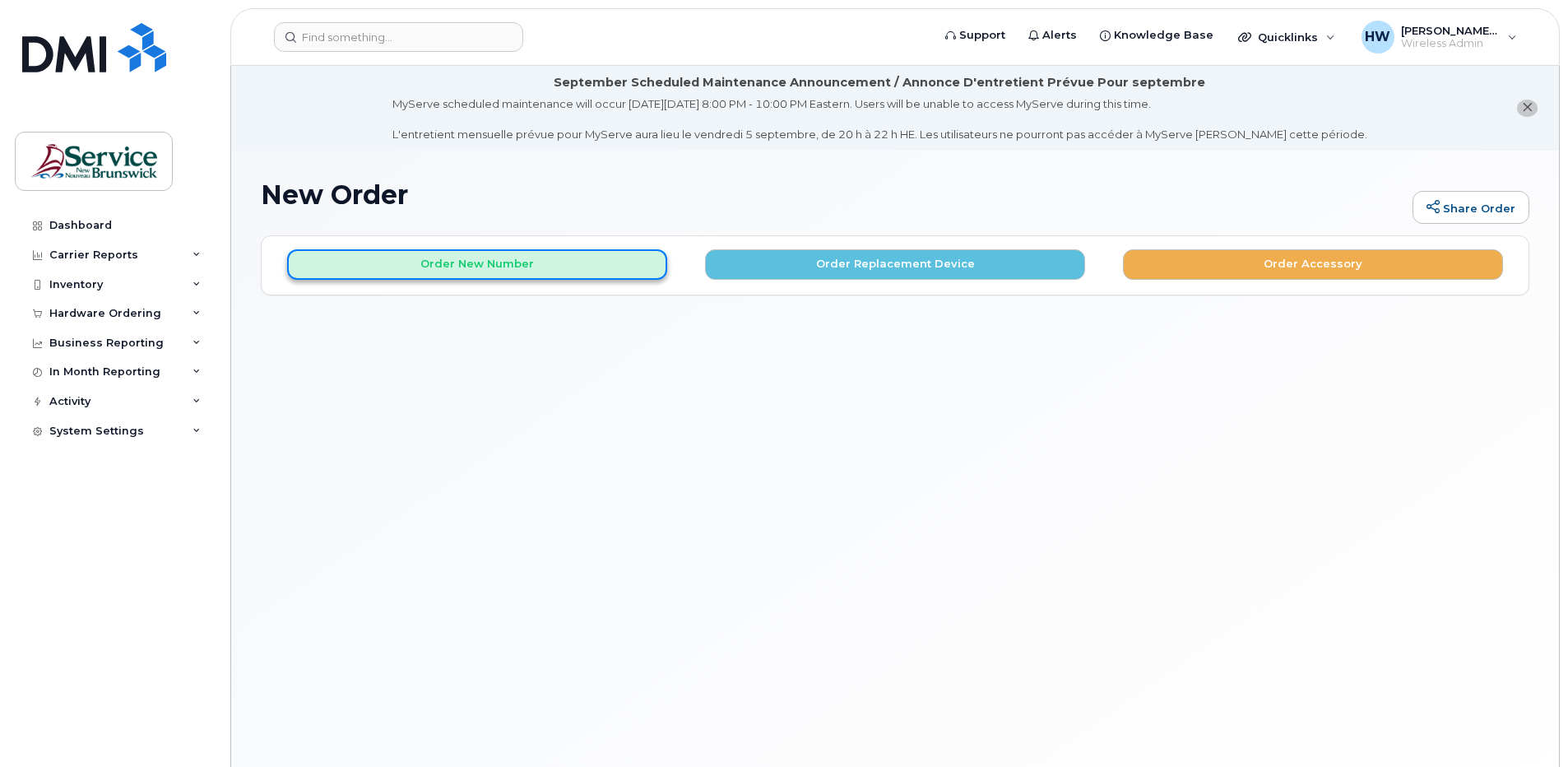
click at [511, 264] on button "Order New Number" at bounding box center [478, 264] width 380 height 30
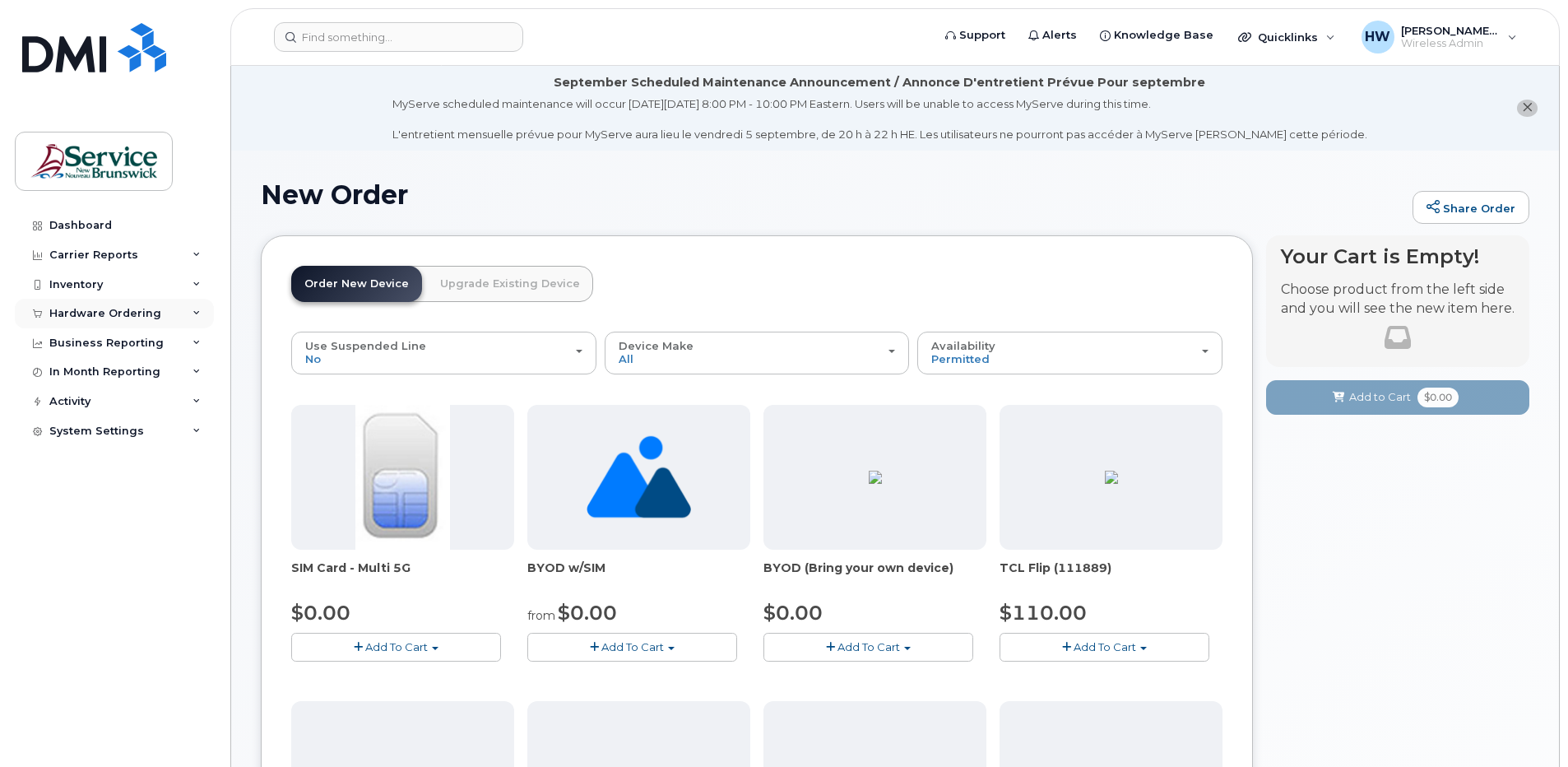
click at [130, 311] on div "Hardware Ordering" at bounding box center [104, 313] width 112 height 13
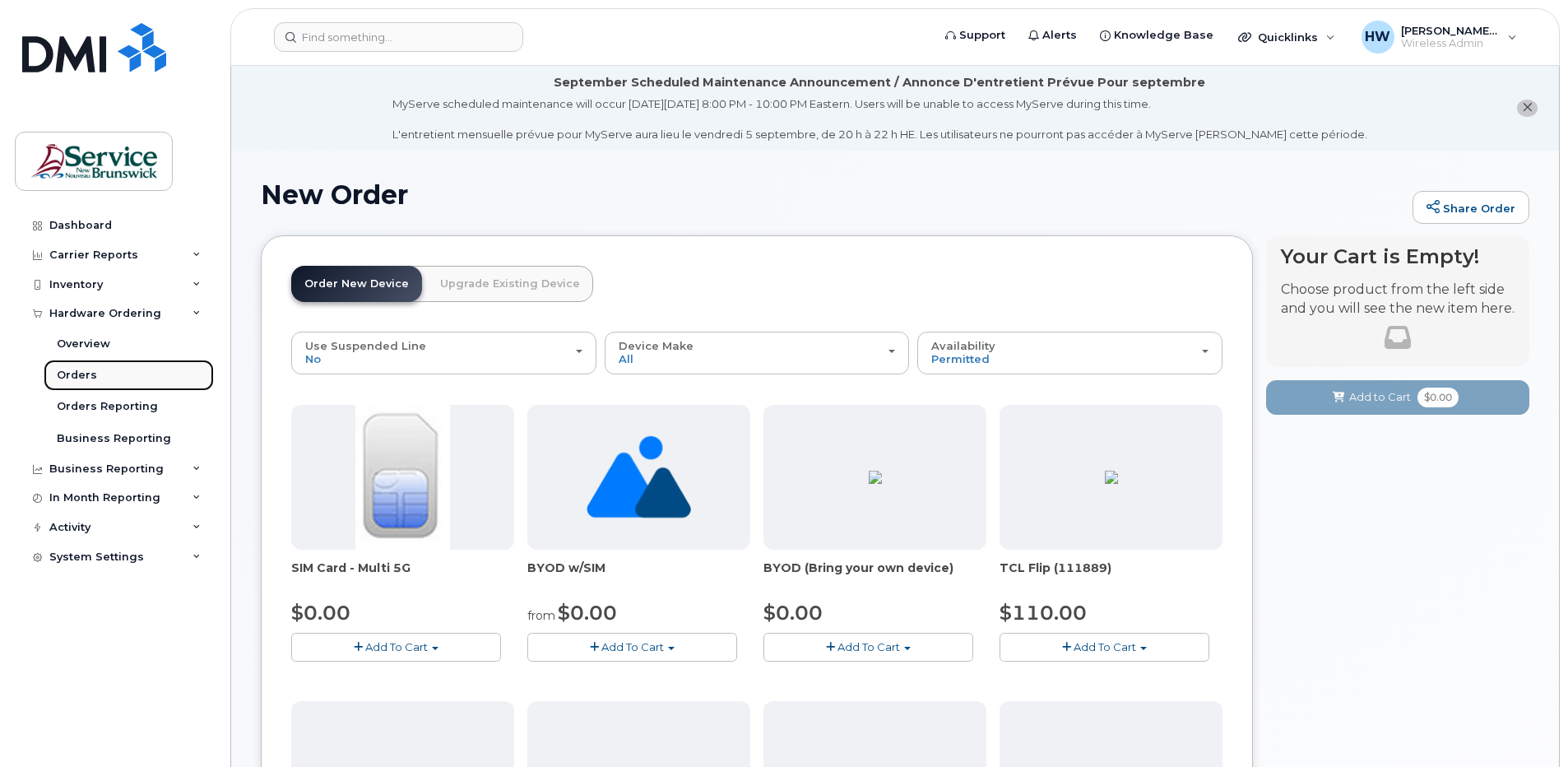
click at [82, 375] on div "Orders" at bounding box center [77, 375] width 40 height 15
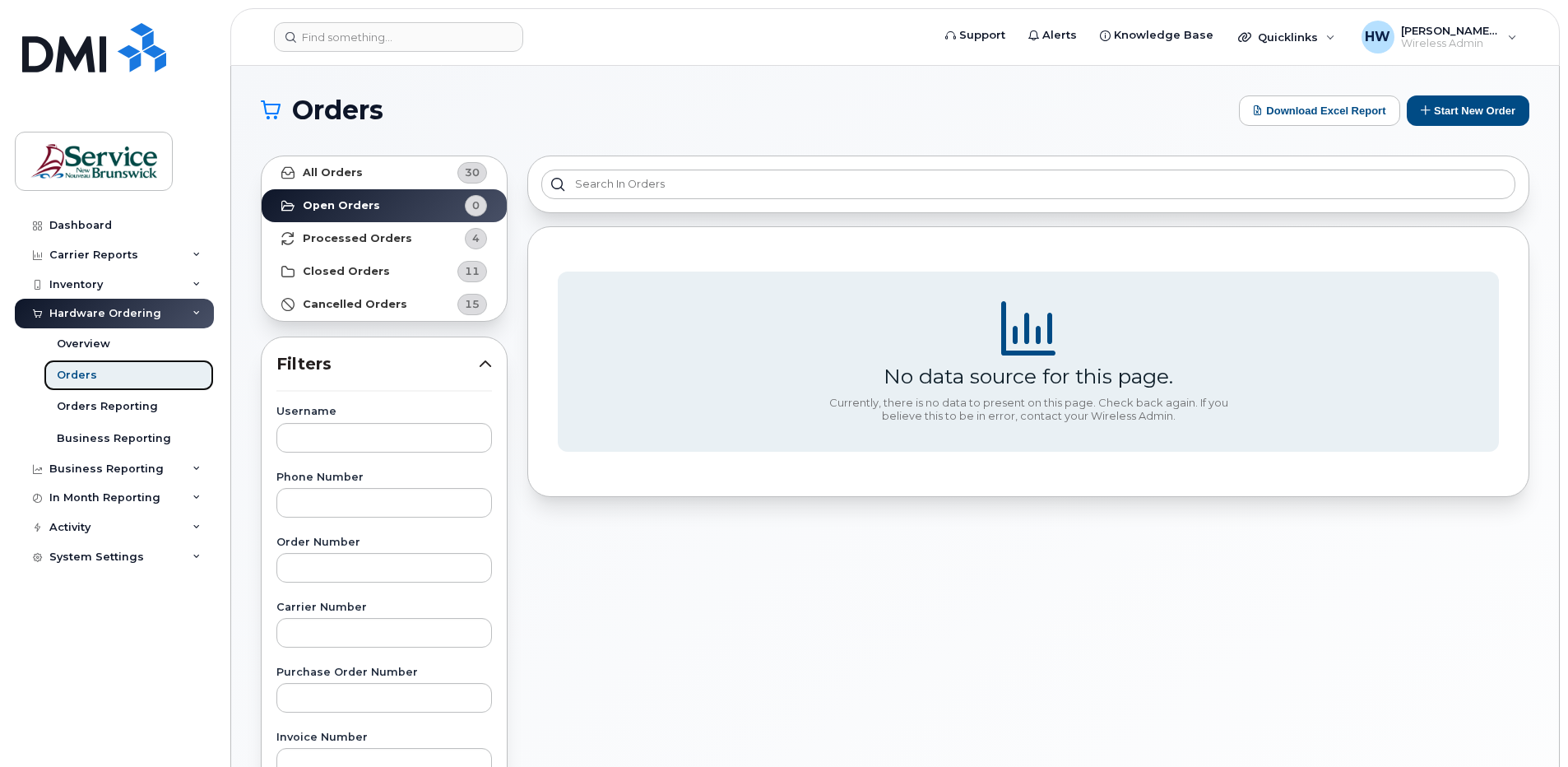
click at [82, 375] on div "Orders" at bounding box center [77, 375] width 40 height 15
click at [91, 253] on div "Carrier Reports" at bounding box center [94, 254] width 89 height 13
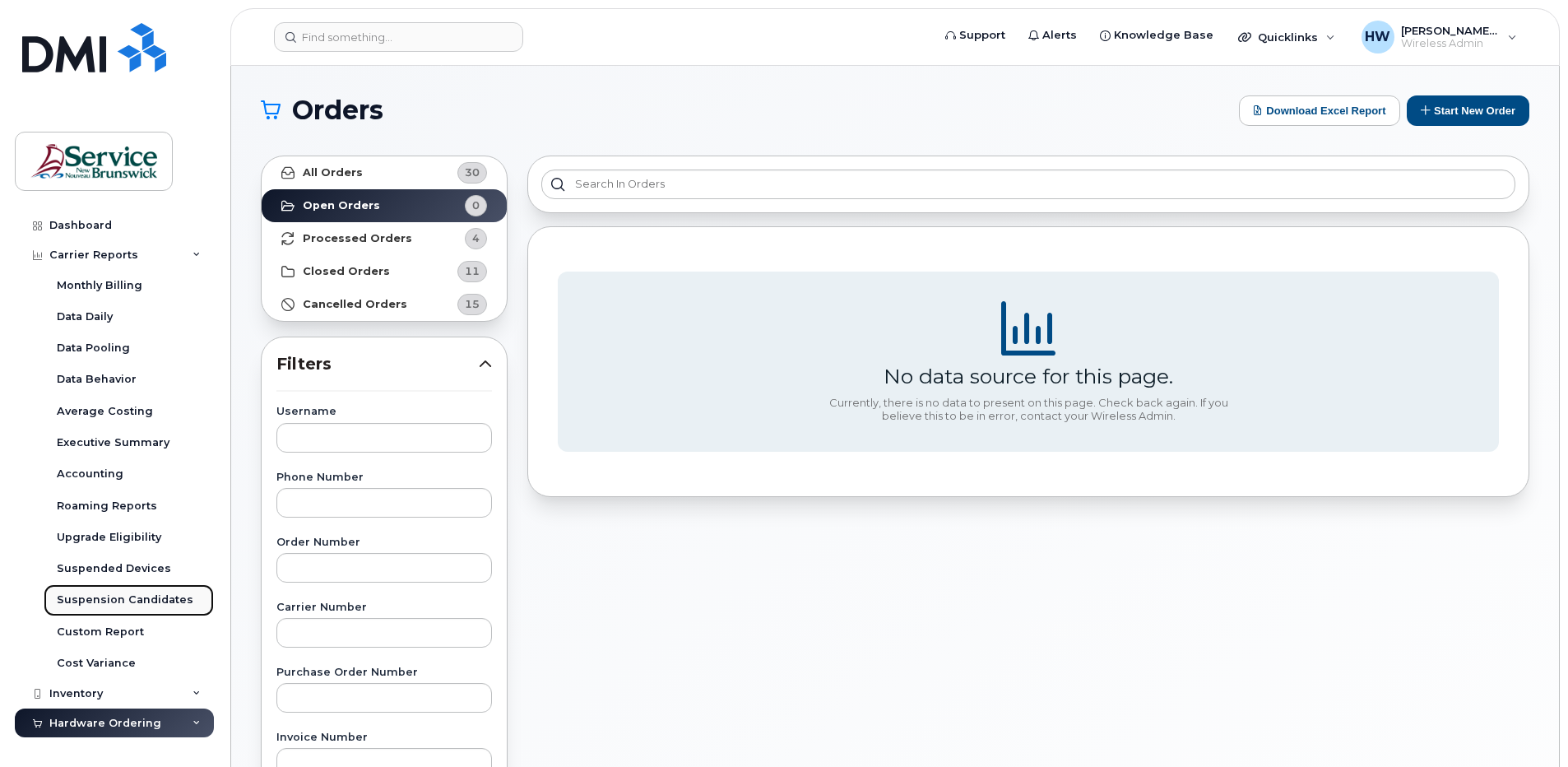
click at [163, 598] on div "Suspension Candidates" at bounding box center [125, 599] width 137 height 15
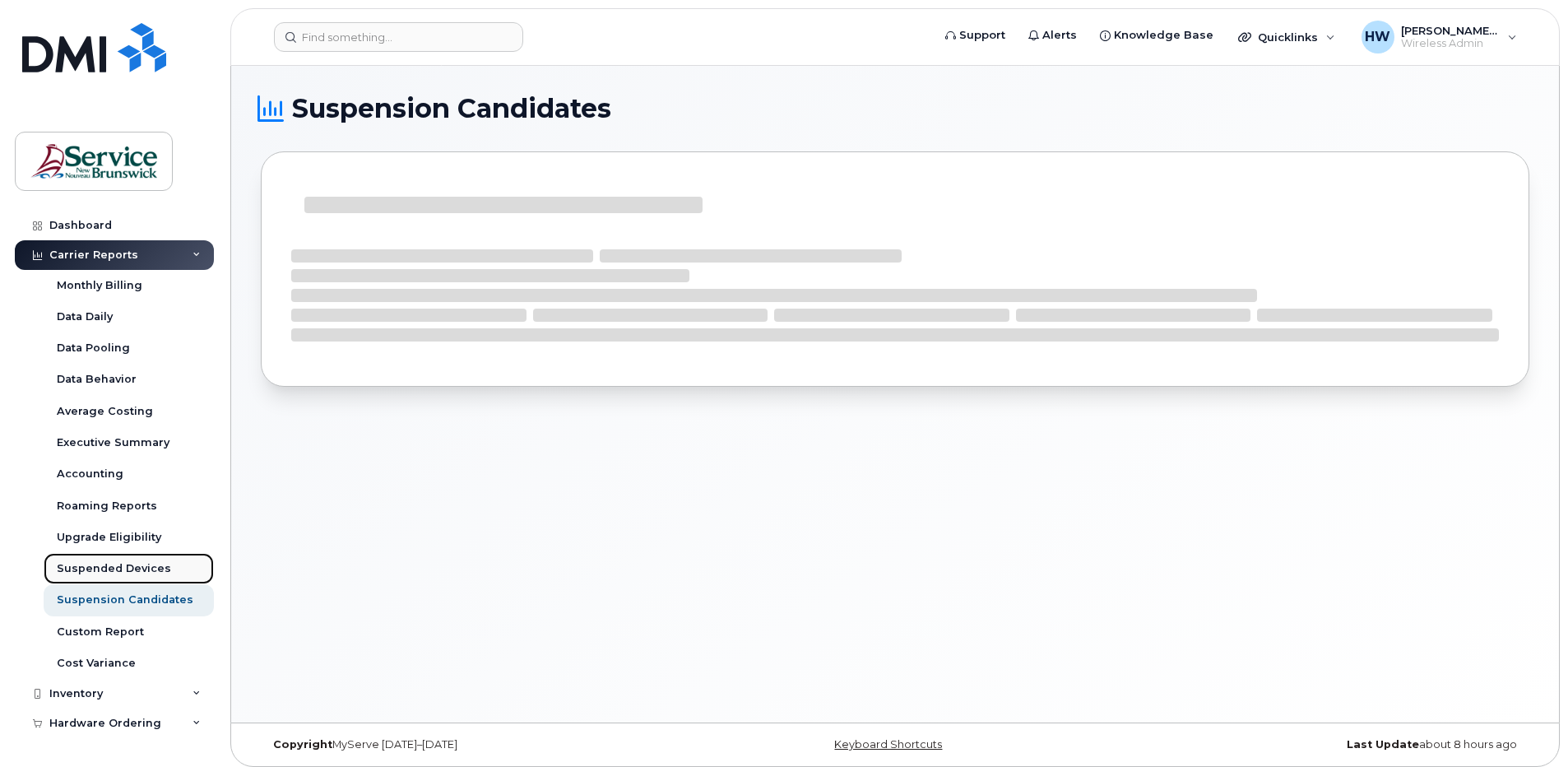
click at [140, 570] on div "Suspended Devices" at bounding box center [114, 568] width 114 height 15
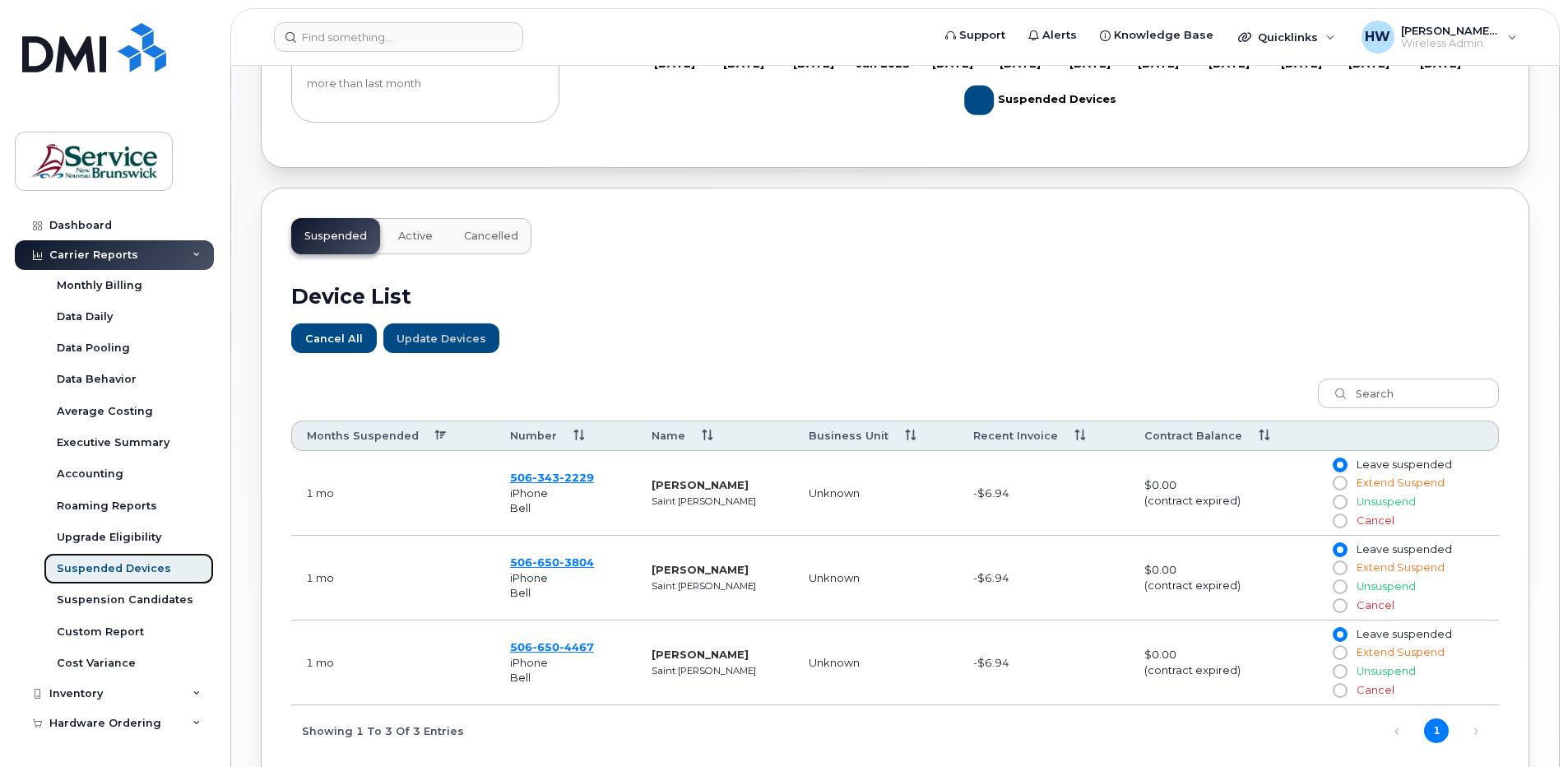
scroll to position [549, 0]
